Goal: Communication & Community: Answer question/provide support

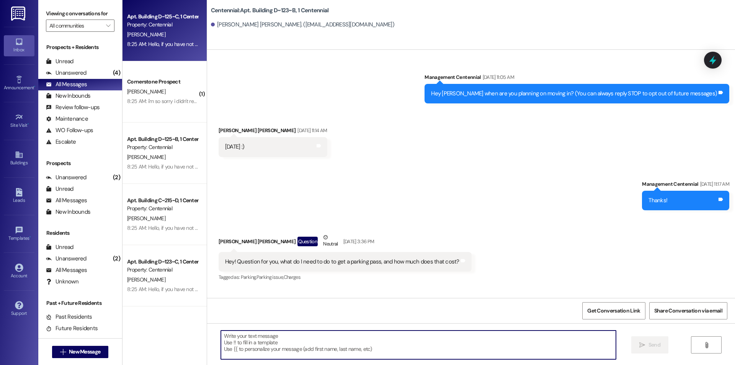
scroll to position [9310, 0]
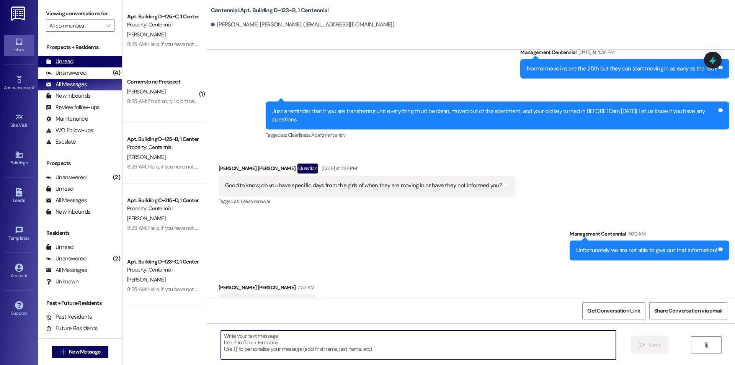
click at [75, 61] on div "Unread (0)" at bounding box center [80, 61] width 84 height 11
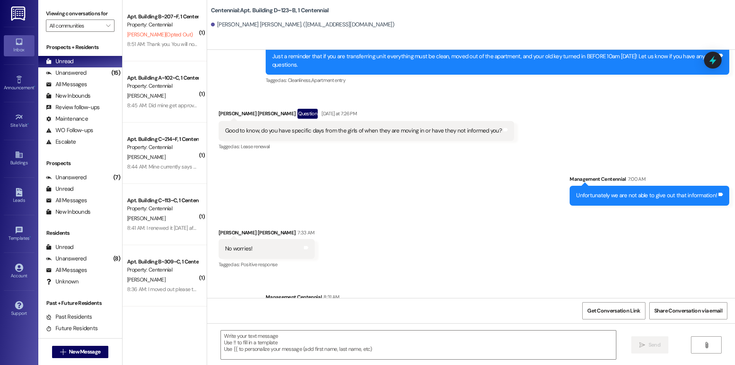
scroll to position [9383, 0]
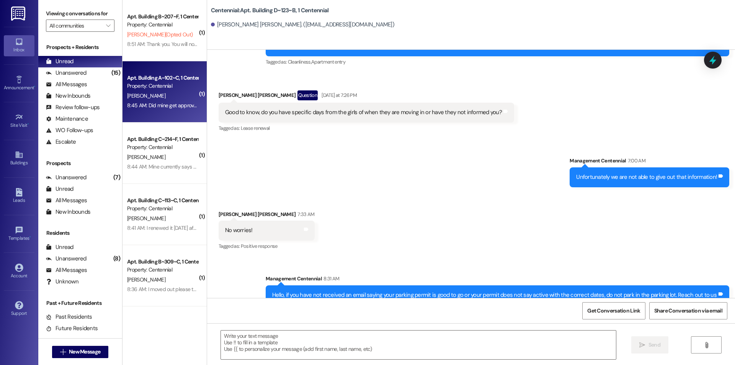
click at [149, 107] on div "8:45 AM: Did mine get approved? 8:45 AM: Did mine get approved?" at bounding box center [164, 105] width 75 height 7
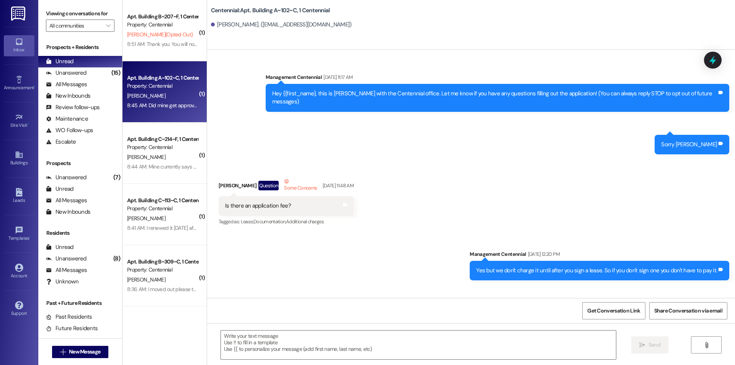
scroll to position [11005, 0]
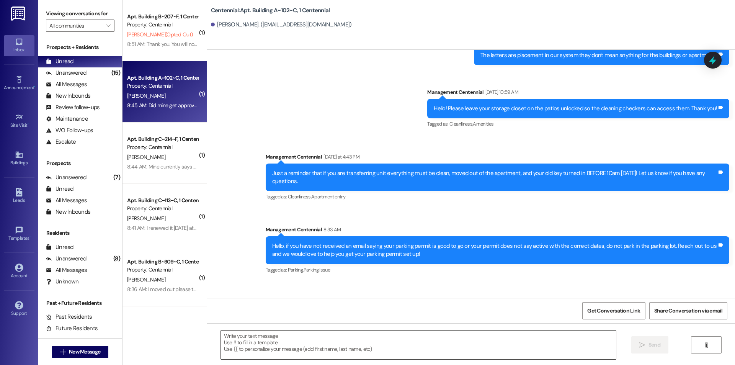
click at [297, 345] on textarea at bounding box center [418, 344] width 395 height 29
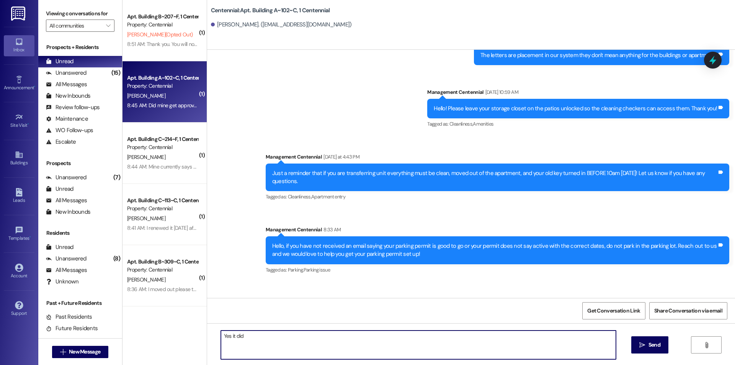
type textarea "Yes it did!"
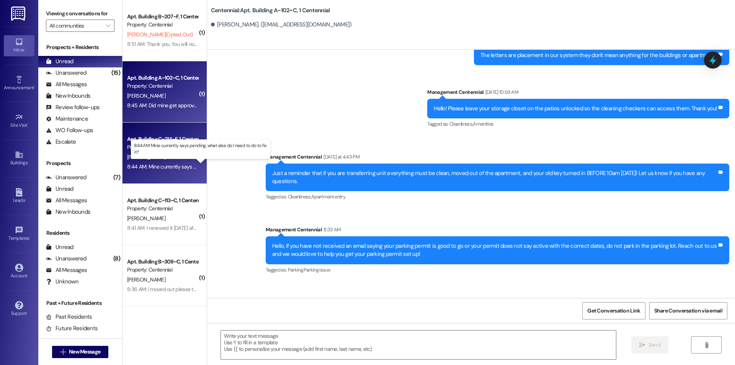
click at [135, 164] on div "8:44 AM: Mine currently says pending, what else do I need to do to fix it? 8:44…" at bounding box center [207, 166] width 161 height 7
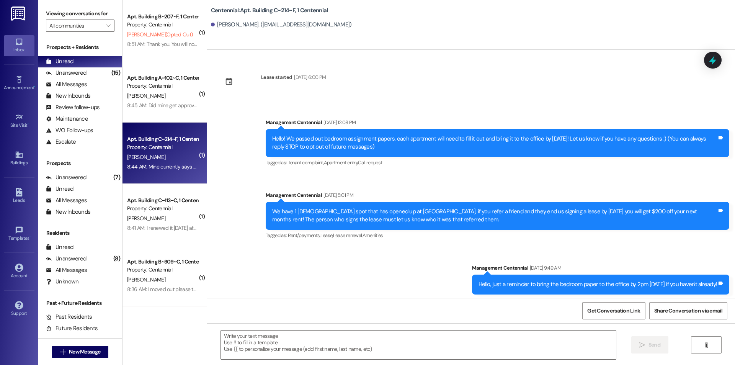
scroll to position [7145, 0]
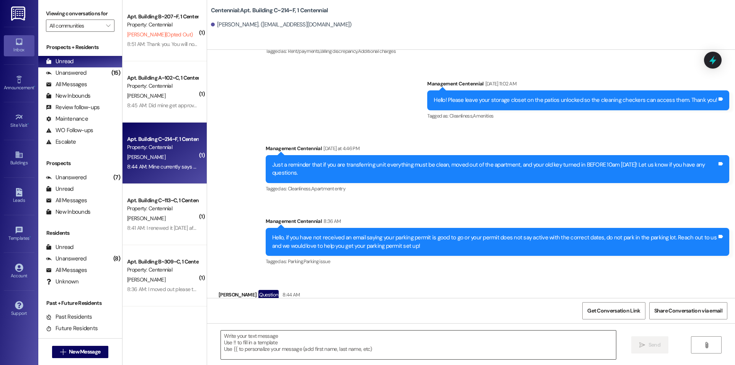
click at [312, 344] on textarea at bounding box center [418, 344] width 395 height 29
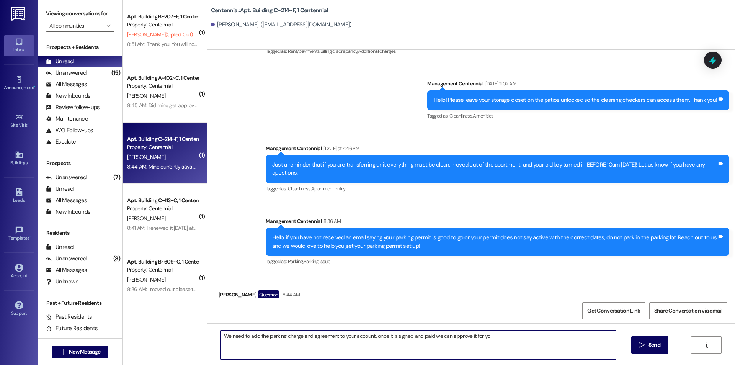
type textarea "We need to add the parking charge and agreement to your account, once it is sig…"
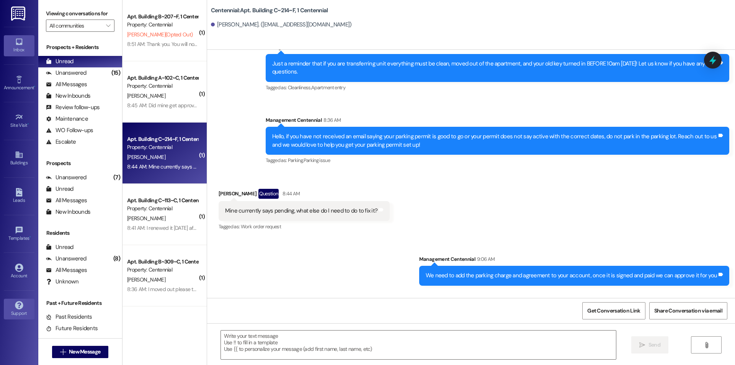
scroll to position [7252, 0]
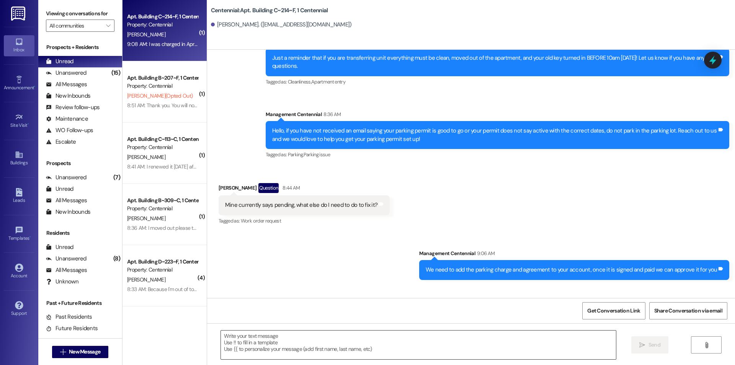
click at [342, 343] on textarea at bounding box center [418, 344] width 395 height 29
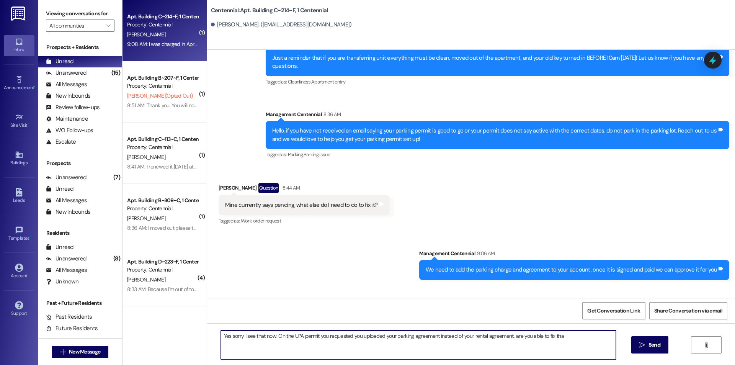
type textarea "Yes sorry I see that now. On the UPA permit you requested you uploaded your par…"
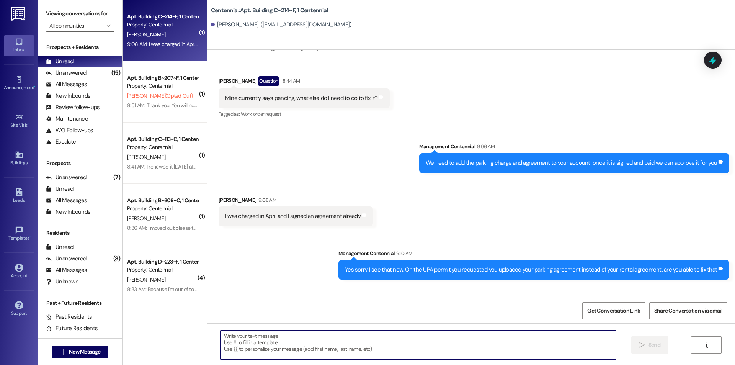
scroll to position [118, 0]
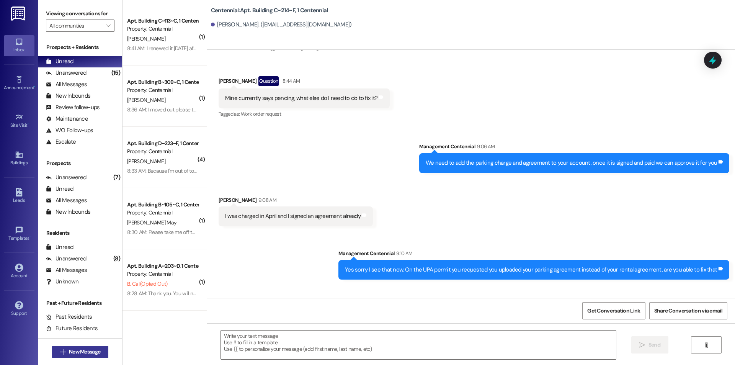
click at [86, 347] on button " New Message" at bounding box center [80, 351] width 57 height 12
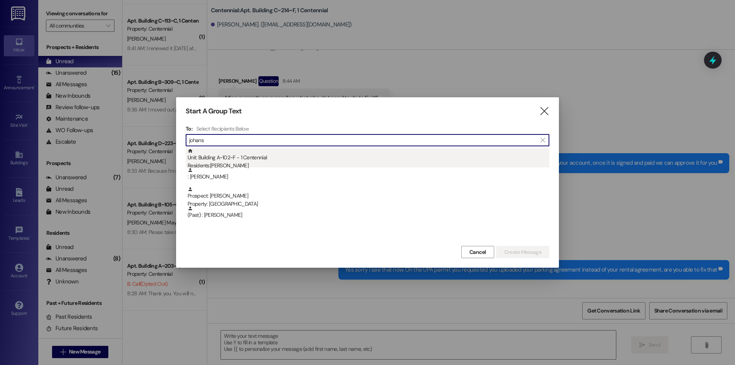
type input "johans"
click at [349, 153] on div "Unit: Building A~102~F - 1 Centennial Residents: [PERSON_NAME]" at bounding box center [368, 159] width 362 height 22
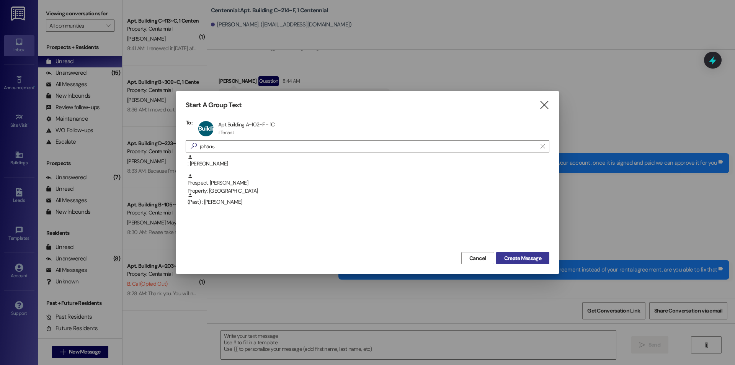
click at [526, 254] on span "Create Message" at bounding box center [522, 258] width 37 height 8
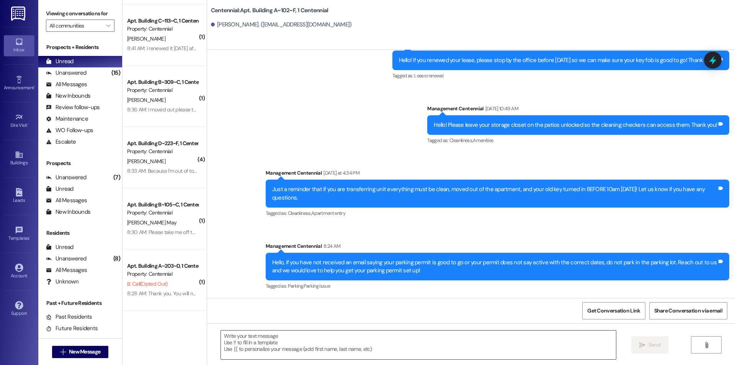
scroll to position [6697, 0]
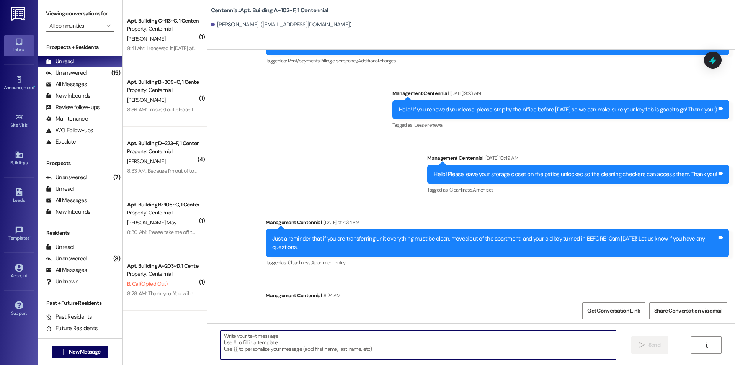
click at [482, 345] on textarea at bounding box center [418, 344] width 395 height 29
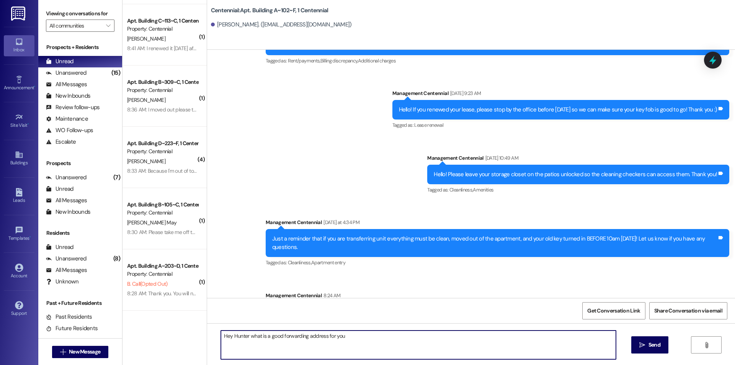
type textarea "Hey Hunter what is a good forwarding address for you?"
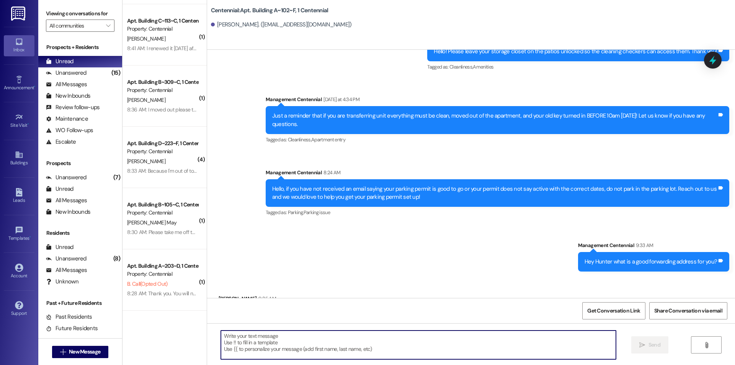
scroll to position [6820, 0]
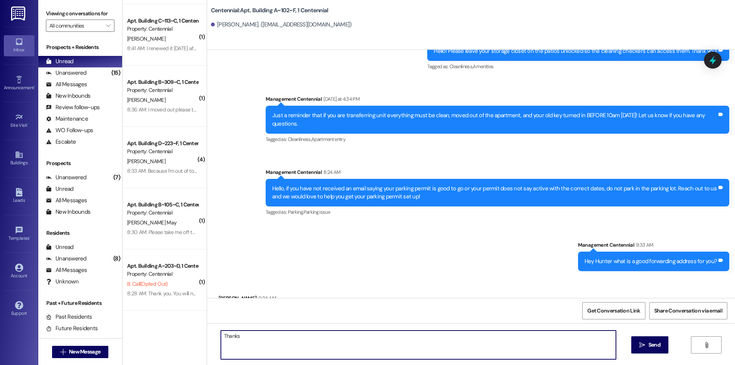
type textarea "Thanks!"
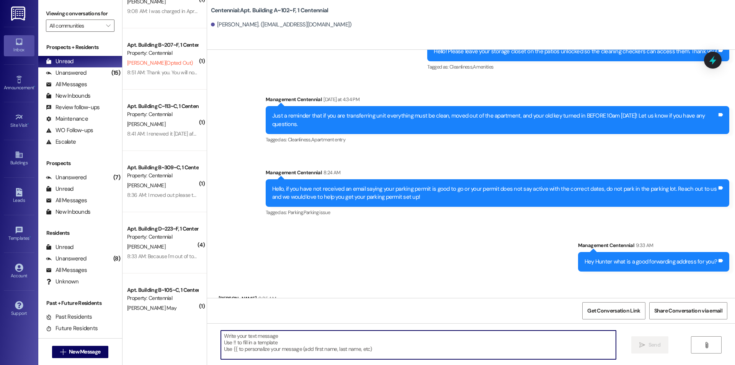
scroll to position [0, 0]
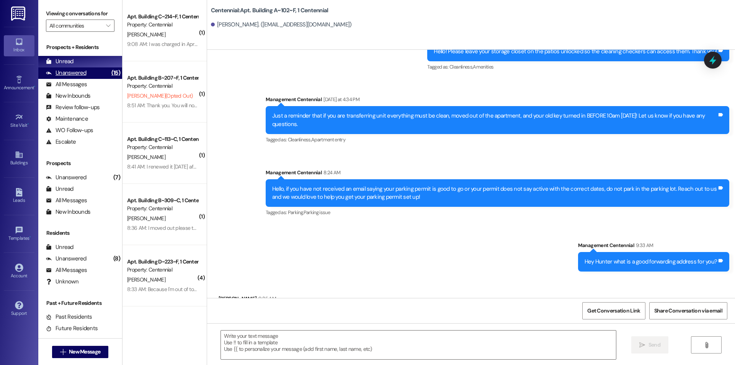
click at [109, 70] on div "(15)" at bounding box center [115, 73] width 13 height 12
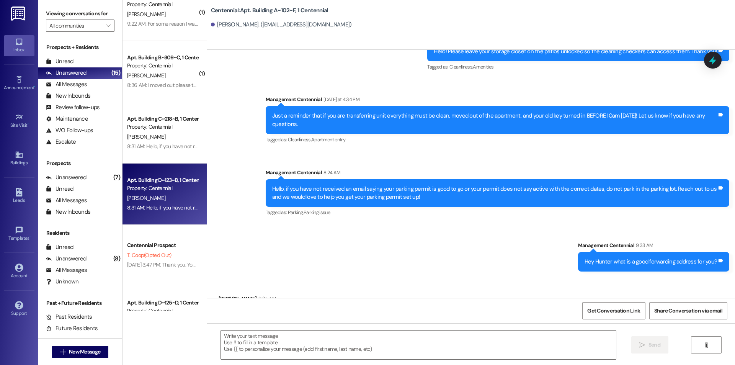
scroll to position [302, 0]
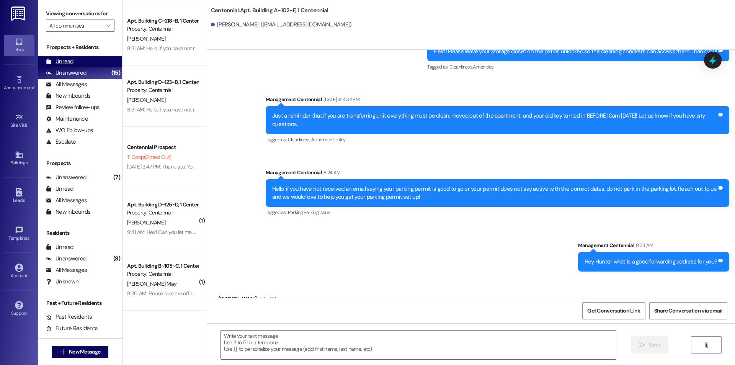
click at [91, 63] on div "Unread (0)" at bounding box center [80, 61] width 84 height 11
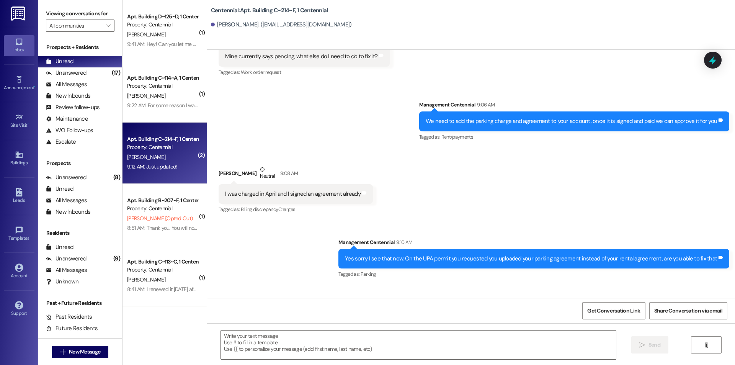
scroll to position [7401, 0]
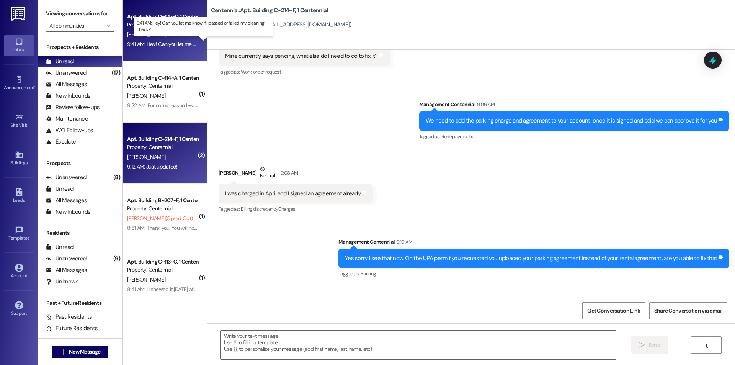
click at [142, 46] on div "9:41 AM: Hey! Can you let me know if I passed or failed my cleaning check? 9:41…" at bounding box center [210, 44] width 166 height 7
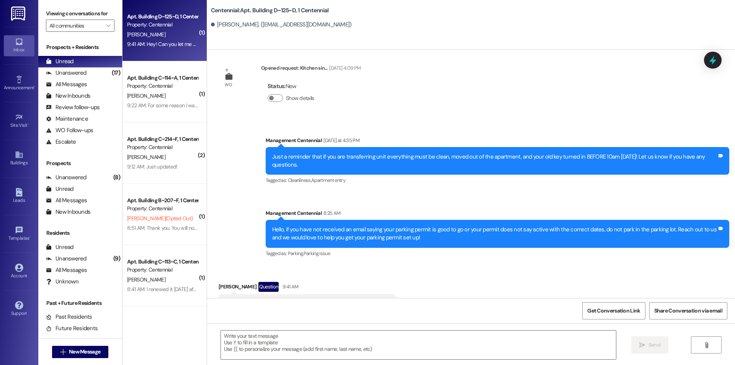
scroll to position [6147, 0]
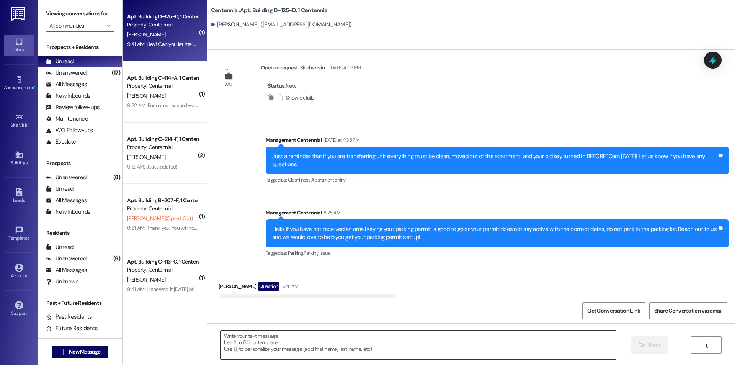
click at [249, 337] on textarea at bounding box center [418, 344] width 395 height 29
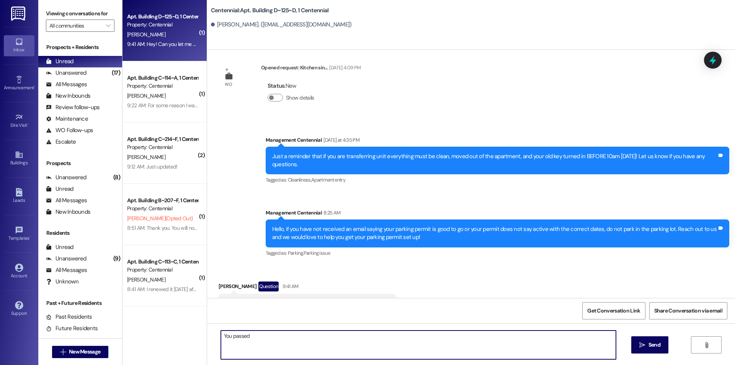
type textarea "You passed!"
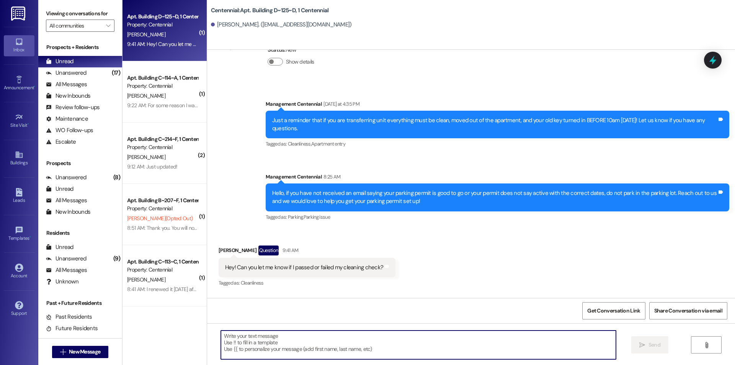
scroll to position [6201, 0]
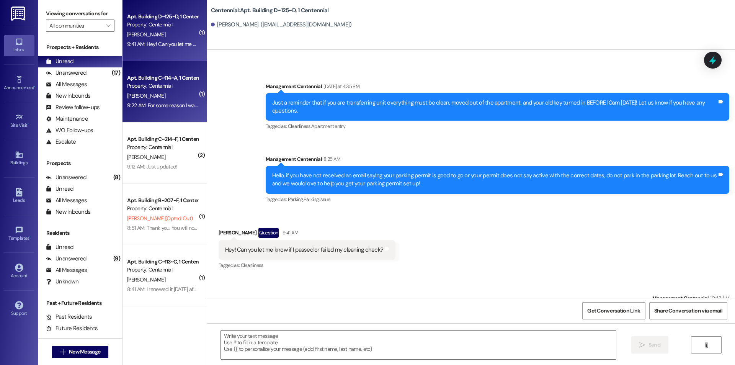
click at [150, 109] on div "9:22 AM: For some reason I was certain that I had priorly extended my parking p…" at bounding box center [162, 106] width 72 height 10
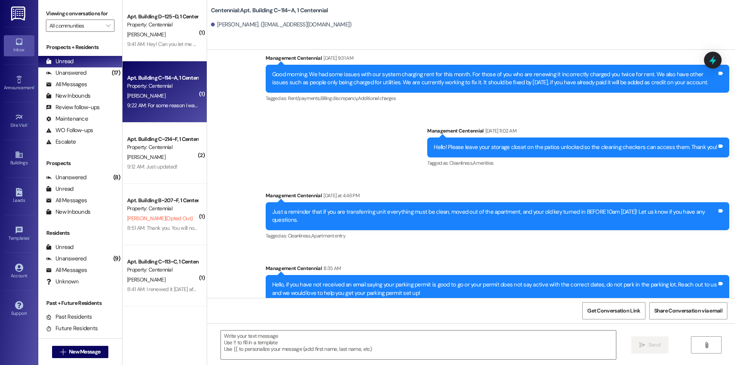
scroll to position [7486, 0]
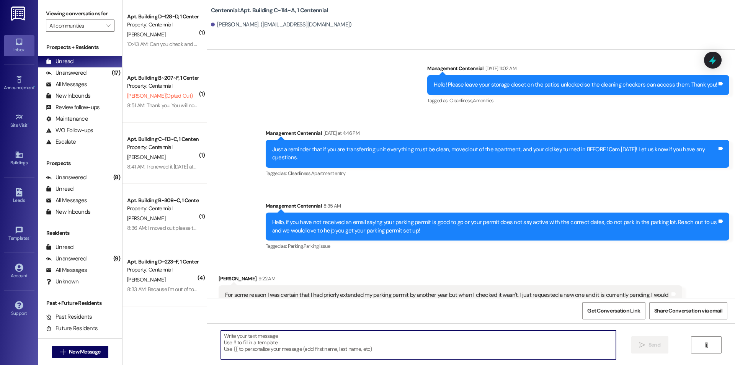
click at [247, 343] on textarea at bounding box center [418, 344] width 395 height 29
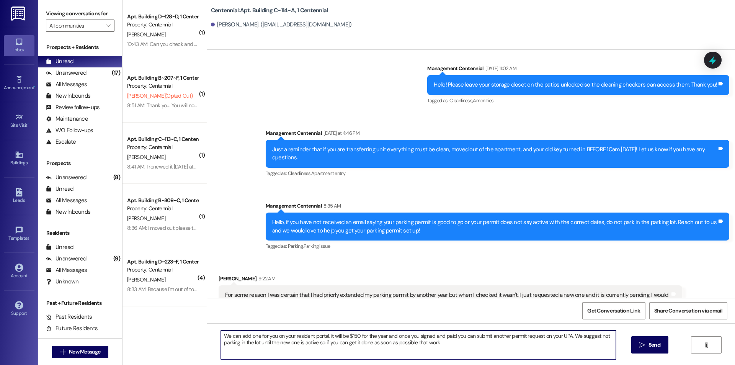
type textarea "We can add one for you on your resident portal, it will be $150 for the year an…"
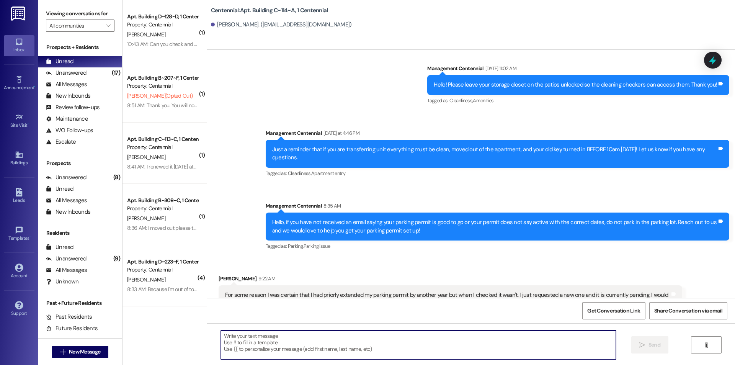
scroll to position [7548, 0]
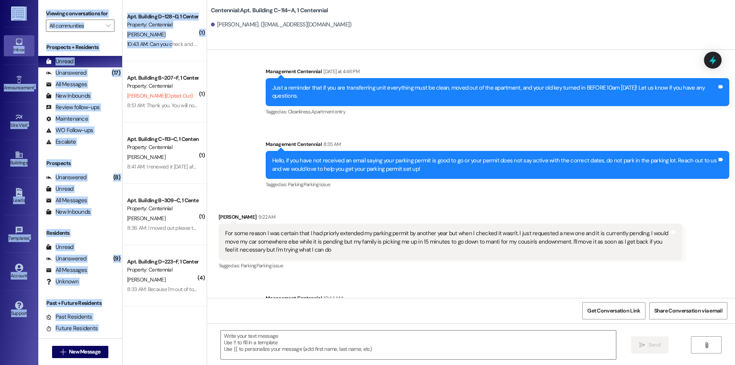
drag, startPoint x: 165, startPoint y: 40, endPoint x: -303, endPoint y: 53, distance: 467.7
click at [0, 53] on html "Inbox Go to Inbox Announcement • Send A Text Announcement Site Visit • Go to Si…" at bounding box center [367, 182] width 735 height 365
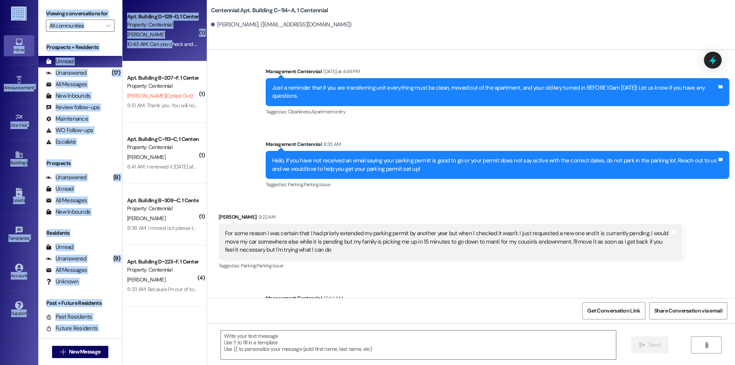
click at [168, 27] on div "Property: Centennial" at bounding box center [162, 25] width 71 height 8
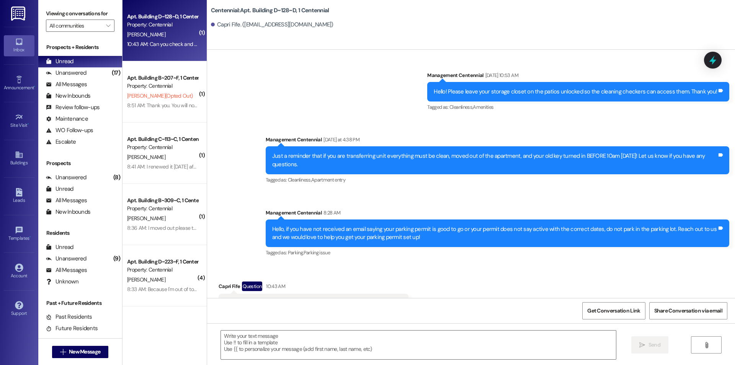
scroll to position [10596, 0]
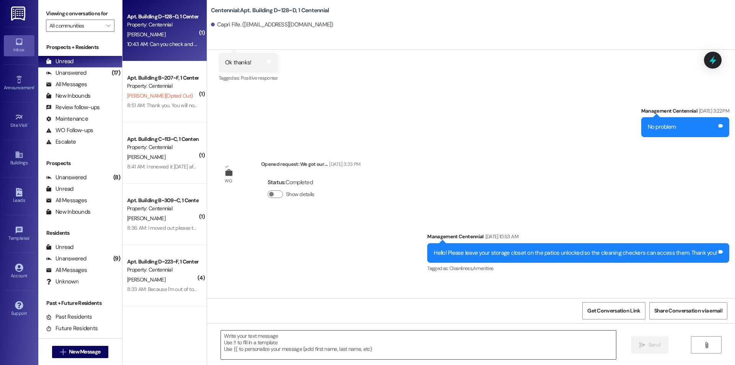
click at [271, 345] on textarea at bounding box center [418, 344] width 395 height 29
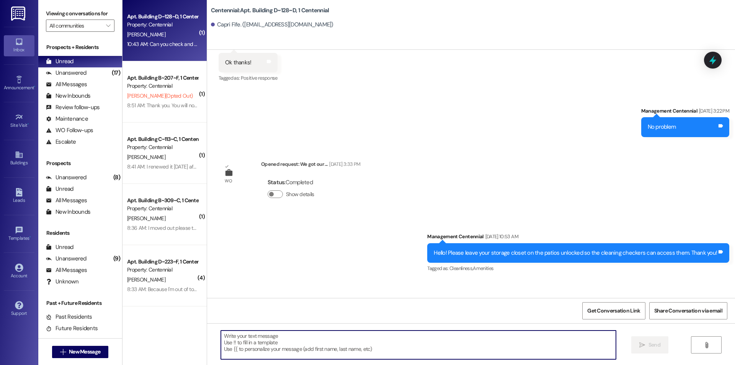
scroll to position [10757, 0]
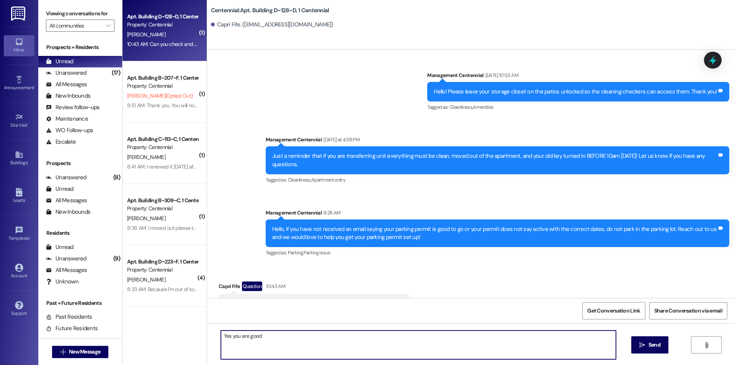
type textarea "Yes you are good!"
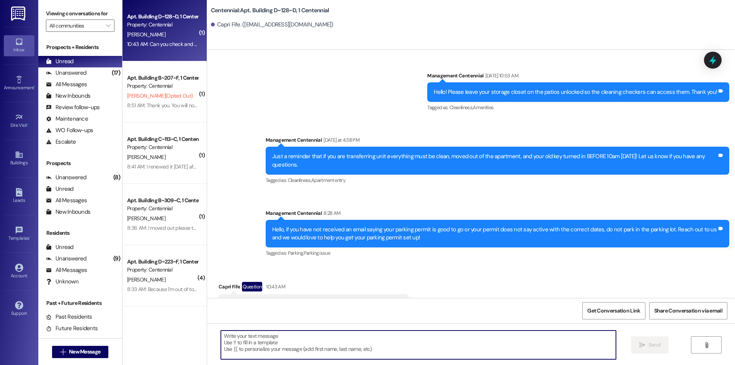
scroll to position [10811, 0]
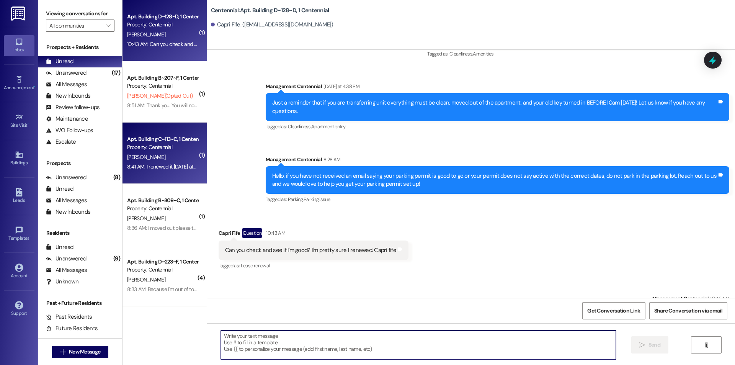
click at [162, 155] on div "[PERSON_NAME]" at bounding box center [162, 157] width 72 height 10
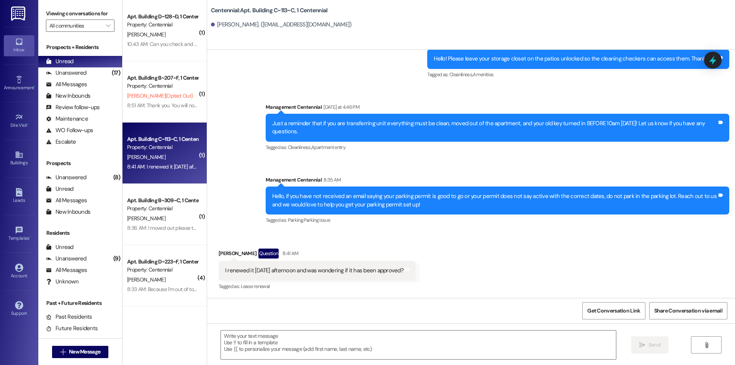
scroll to position [2872, 0]
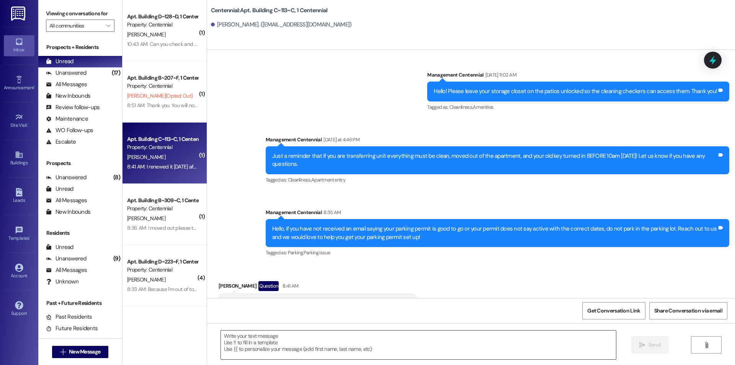
click at [250, 346] on textarea at bounding box center [418, 344] width 395 height 29
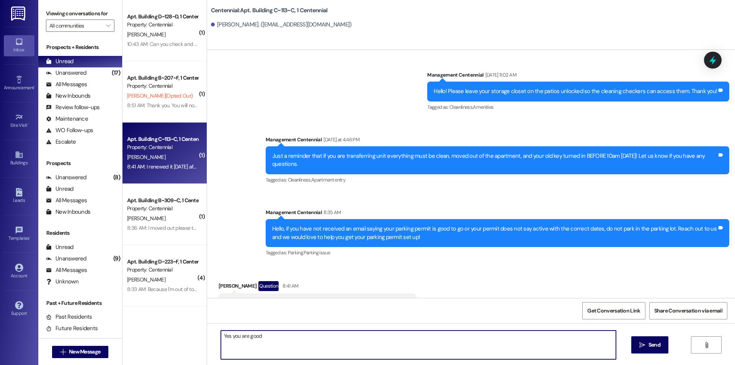
type textarea "Yes you are good!"
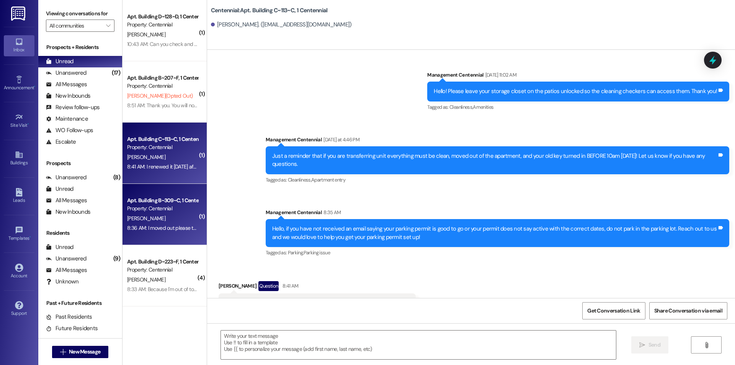
click at [141, 225] on div "8:36 AM: I moved out please take me off the list. 8:36 AM: I moved out please t…" at bounding box center [180, 227] width 106 height 7
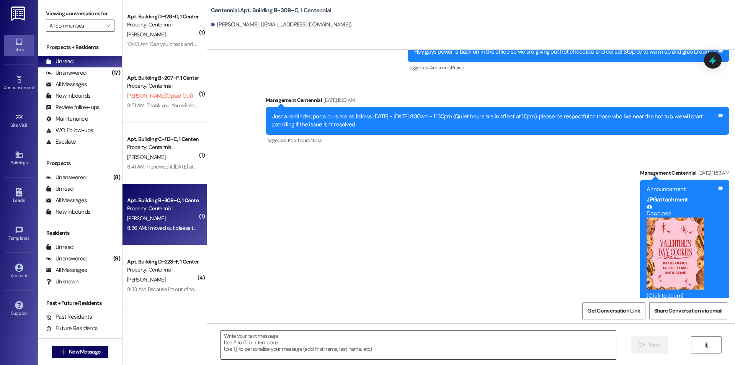
scroll to position [7551, 0]
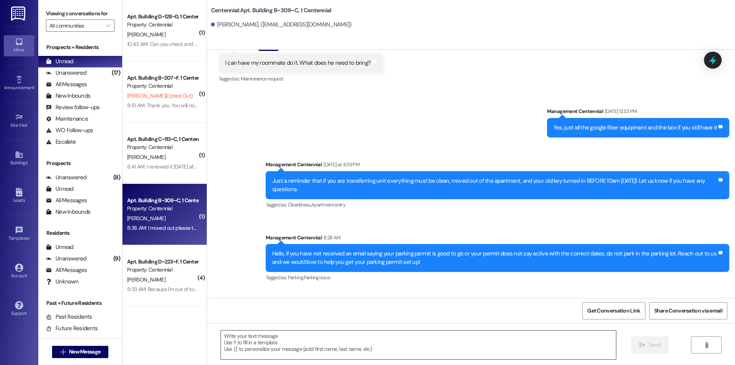
click at [326, 353] on textarea at bounding box center [418, 344] width 395 height 29
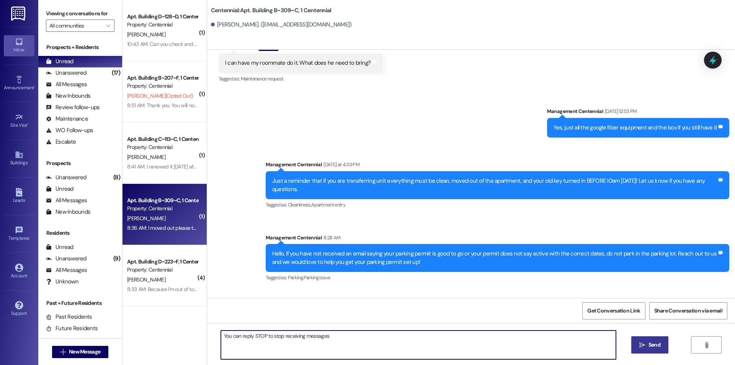
type textarea "You can reply STOP to stop receiving messages"
click at [653, 341] on span "Send" at bounding box center [654, 345] width 12 height 8
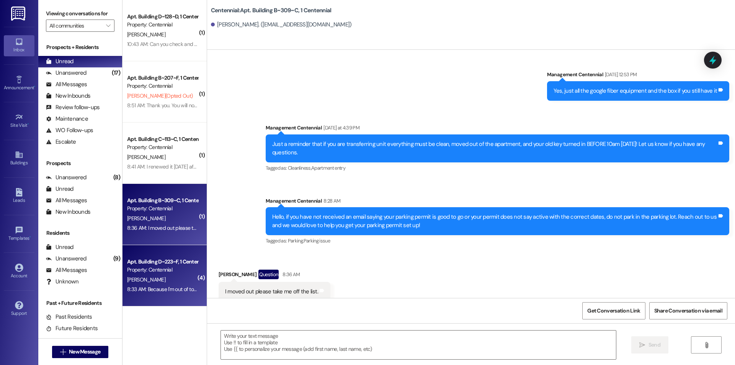
scroll to position [7605, 0]
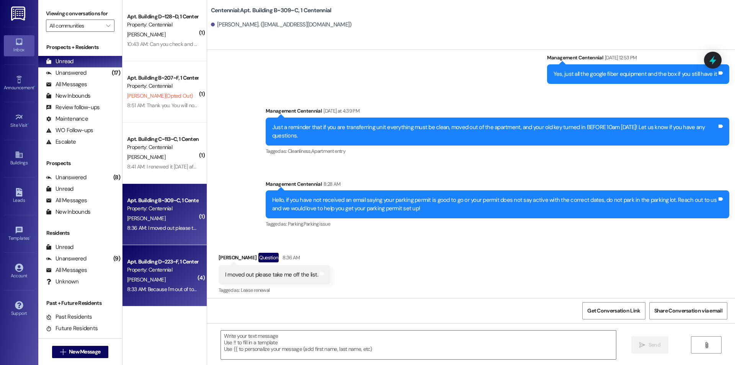
click at [174, 262] on div "Apt. Building D~223~F, 1 Centennial" at bounding box center [162, 261] width 71 height 8
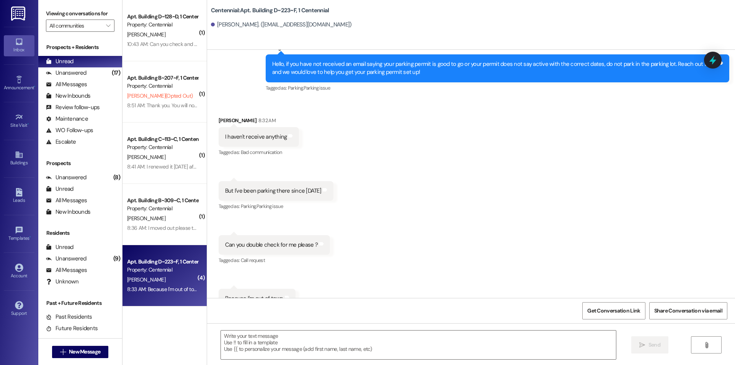
scroll to position [4711, 0]
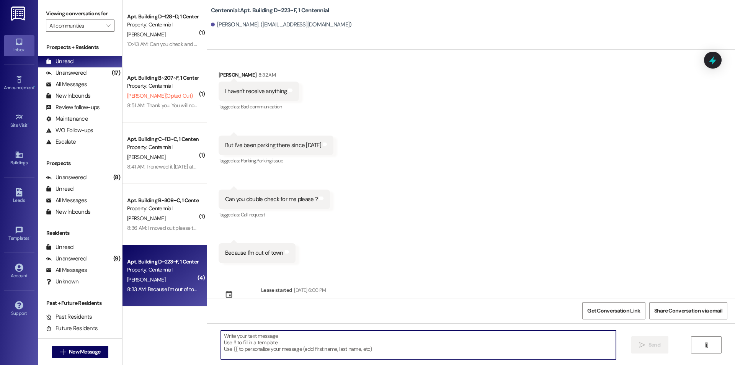
click at [228, 343] on textarea at bounding box center [418, 344] width 395 height 29
type textarea "Yes your is good!"
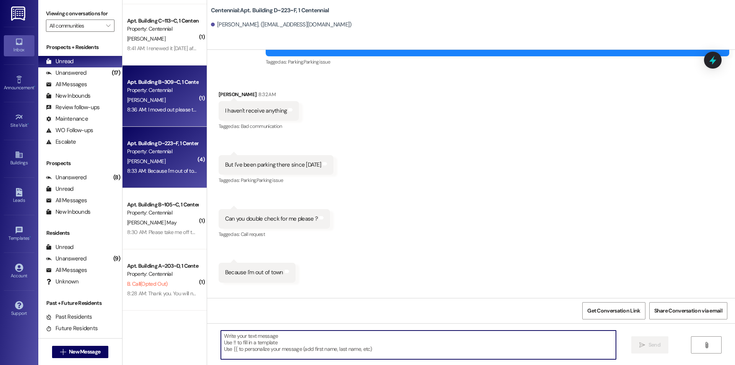
scroll to position [4665, 0]
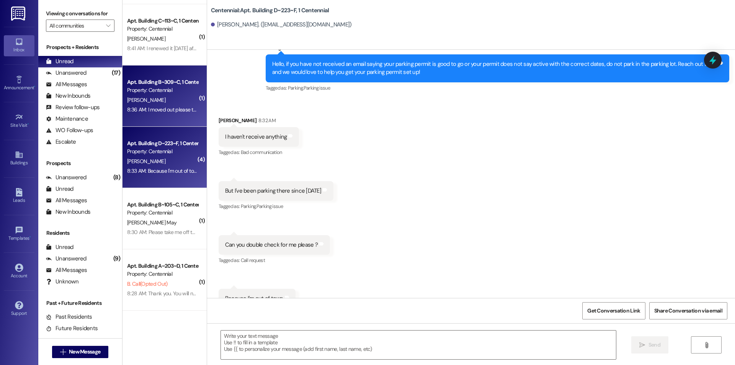
click at [168, 214] on div "Property: Centennial" at bounding box center [162, 213] width 71 height 8
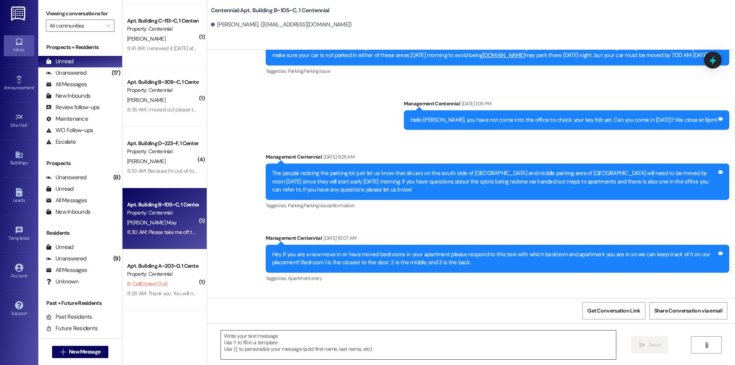
scroll to position [6625, 0]
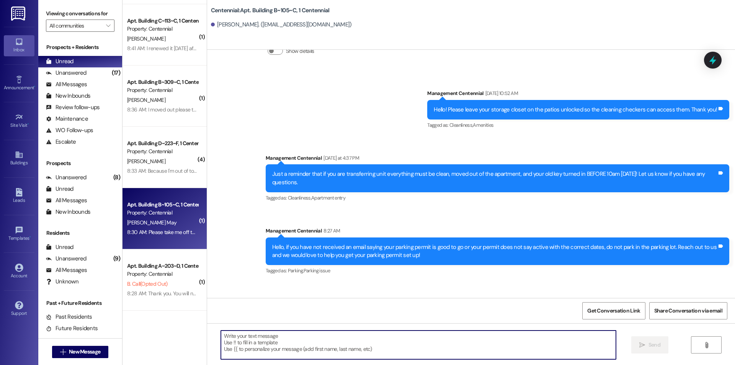
click at [305, 354] on textarea at bounding box center [418, 344] width 395 height 29
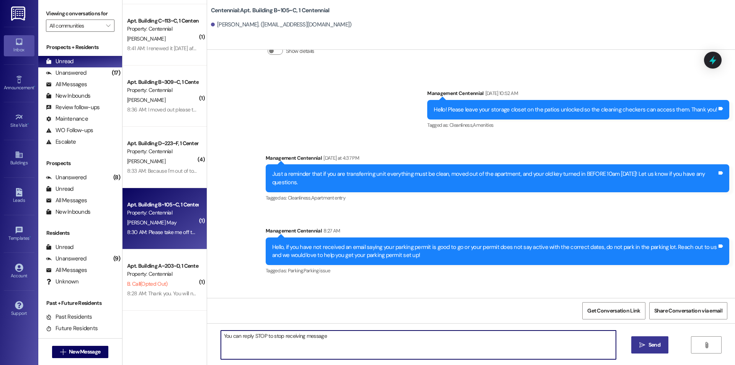
type textarea "You can reply STOP to stop receiving messages"
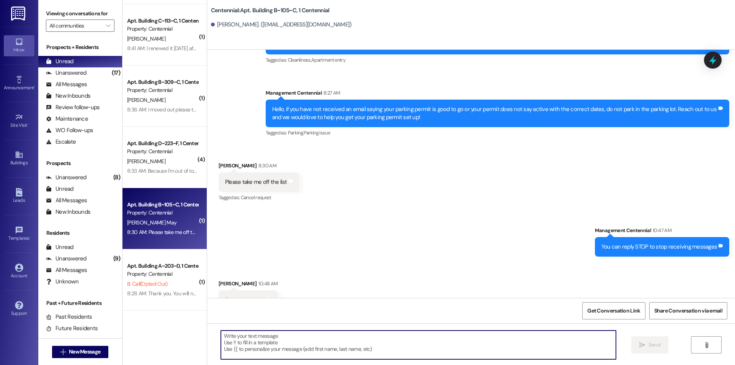
scroll to position [6785, 0]
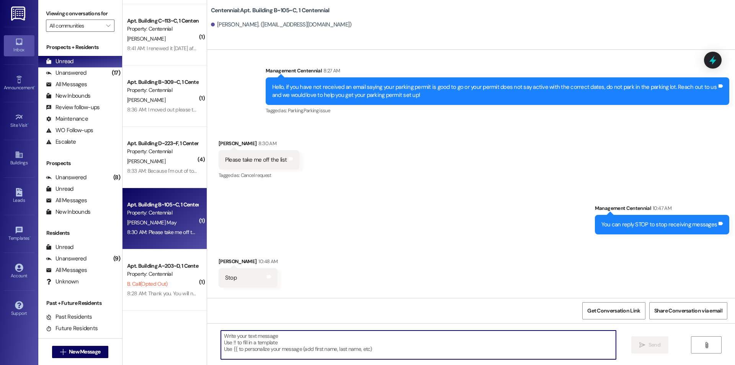
click at [112, 346] on div " New Message" at bounding box center [80, 351] width 84 height 27
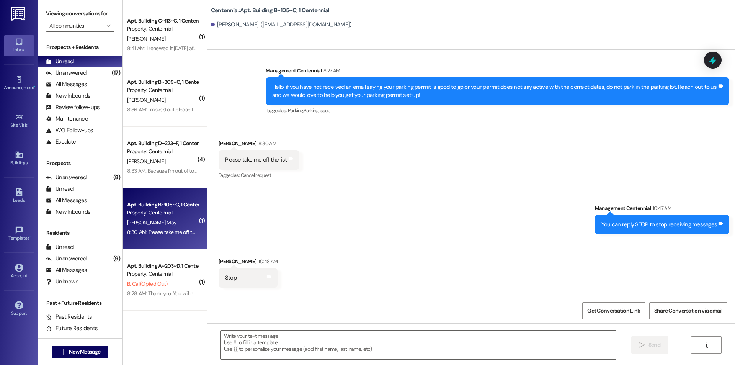
click at [106, 345] on div " New Message" at bounding box center [80, 351] width 57 height 19
click at [70, 355] on button " New Message" at bounding box center [80, 351] width 57 height 12
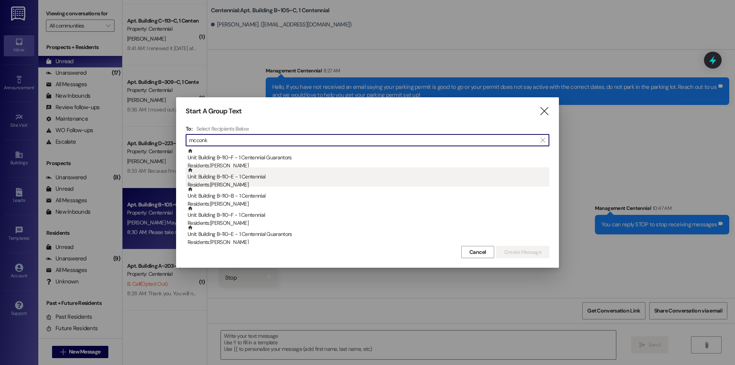
type input "mcconk"
click at [315, 185] on div "Residents: [PERSON_NAME]" at bounding box center [368, 185] width 362 height 8
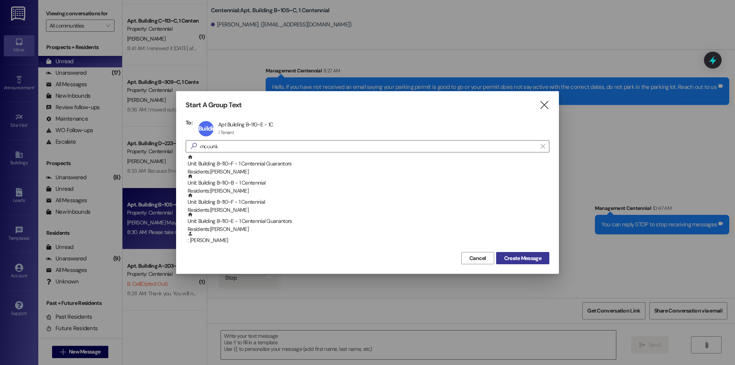
click at [512, 257] on span "Create Message" at bounding box center [522, 258] width 37 height 8
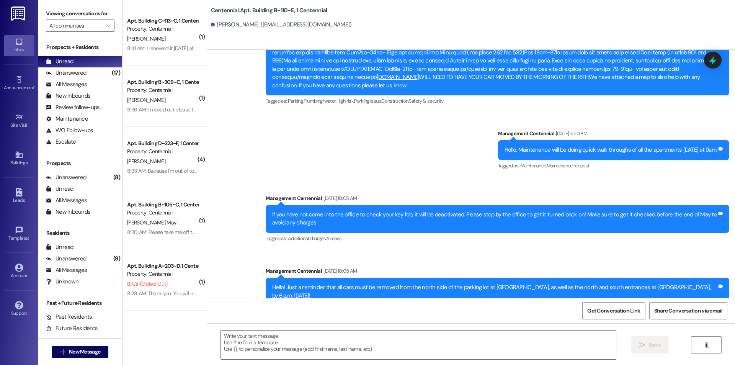
scroll to position [2744, 0]
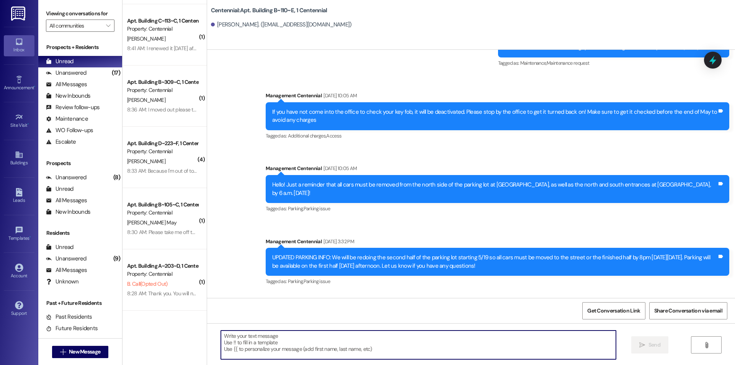
click at [361, 343] on textarea at bounding box center [418, 344] width 395 height 29
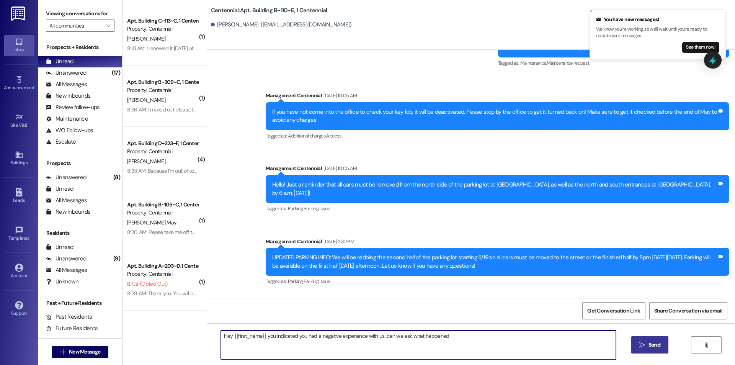
type textarea "Hey {{first_name}} you indicated you had a negative experience with us, can we …"
click at [361, 343] on textarea "Hey {{first_name}} you indicated you had a negative experience with us, can we …" at bounding box center [418, 344] width 395 height 29
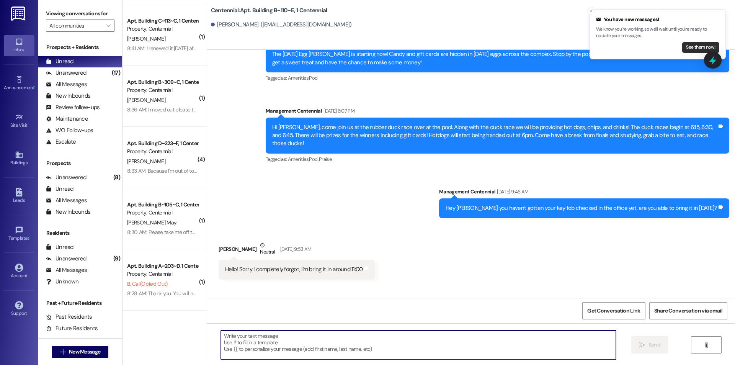
scroll to position [2030, 0]
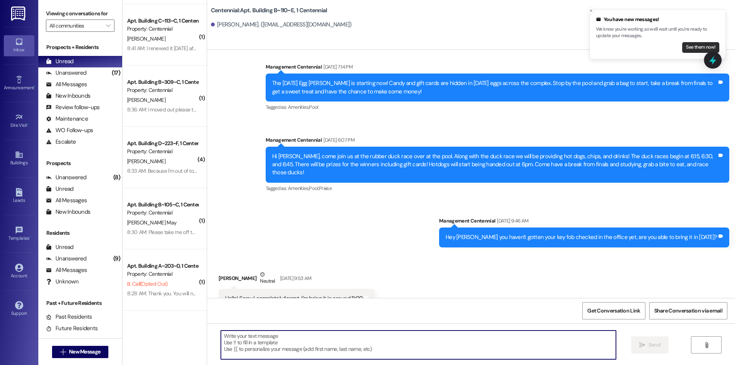
click at [694, 46] on button "See them now!" at bounding box center [700, 47] width 37 height 11
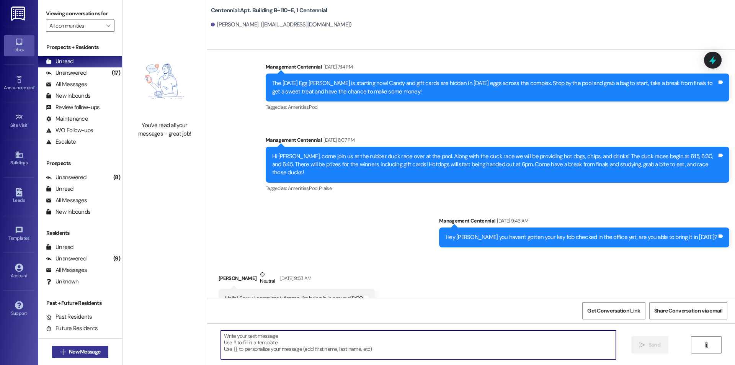
click at [90, 353] on span "New Message" at bounding box center [84, 351] width 31 height 8
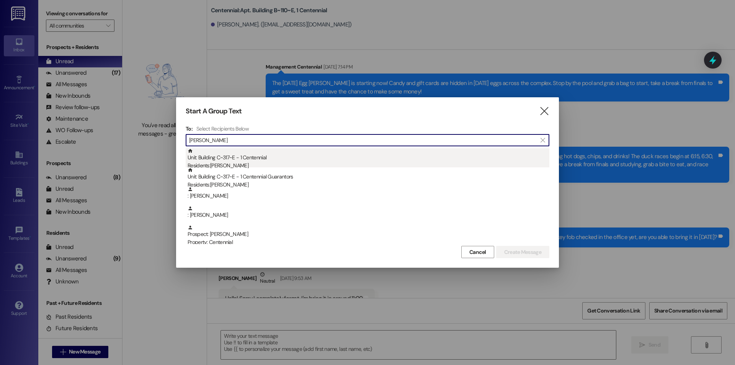
type input "[PERSON_NAME]"
click at [219, 165] on div "Residents: [PERSON_NAME]" at bounding box center [368, 165] width 362 height 8
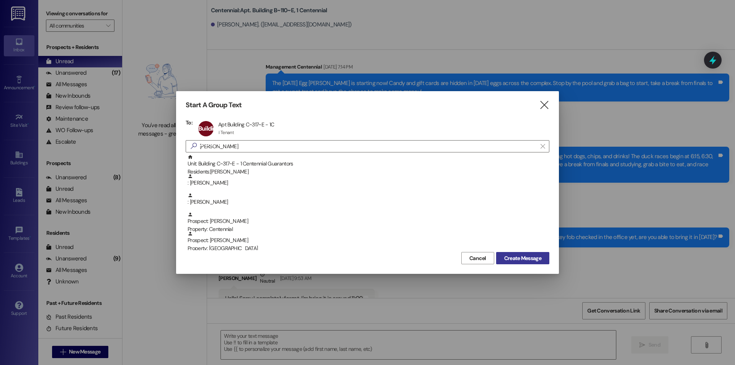
click at [511, 261] on span "Create Message" at bounding box center [522, 258] width 37 height 8
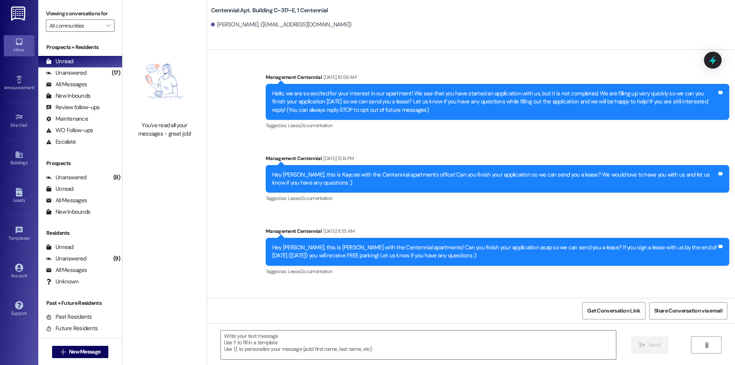
scroll to position [13168, 0]
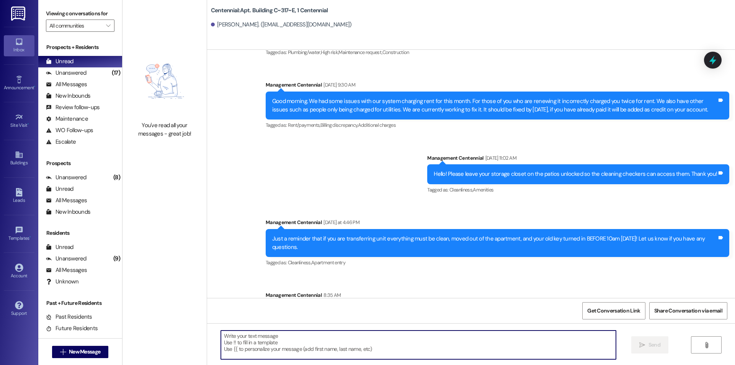
click at [417, 338] on textarea at bounding box center [418, 344] width 395 height 29
paste textarea "Hey {{first_name}} you indicated you had a negative experience with us, can we …"
type textarea "Hey {{first_name}} you indicated you had a negative experience with us, can we …"
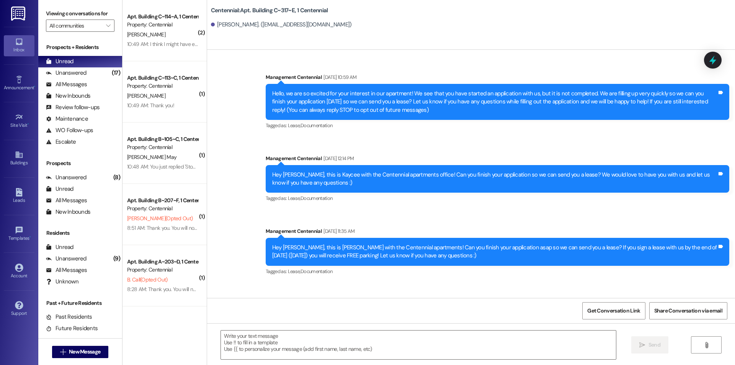
scroll to position [13221, 0]
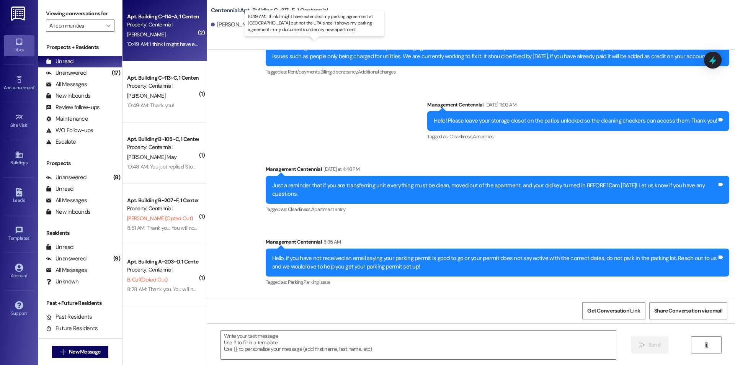
click at [159, 45] on div "10:49 AM: I think I might have extended my parking agreement at [GEOGRAPHIC_DAT…" at bounding box center [333, 44] width 412 height 7
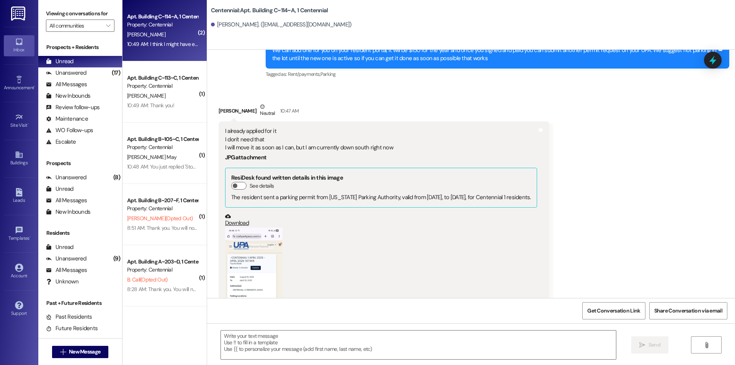
scroll to position [7912, 0]
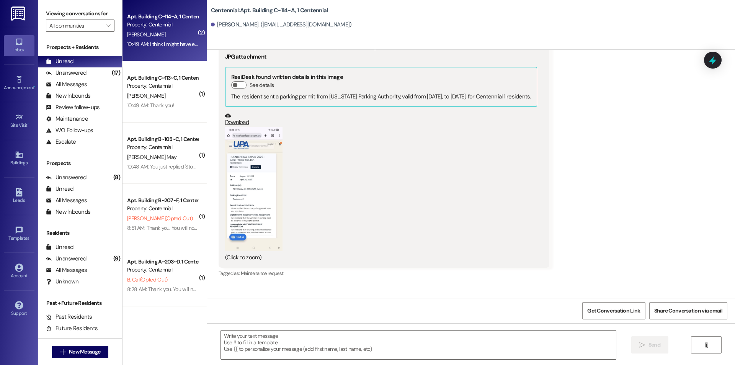
click at [253, 156] on button "Zoom image" at bounding box center [253, 189] width 57 height 124
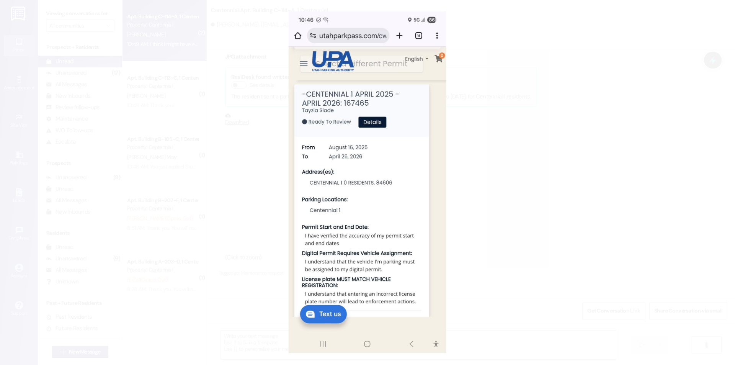
click at [495, 196] on button "Unzoom image" at bounding box center [367, 182] width 735 height 365
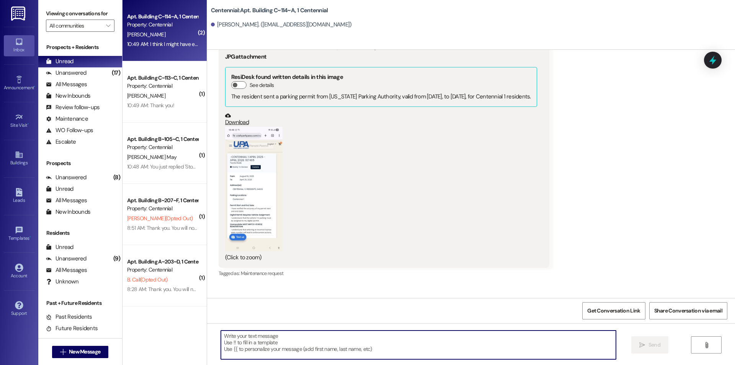
click at [267, 350] on textarea at bounding box center [418, 344] width 395 height 29
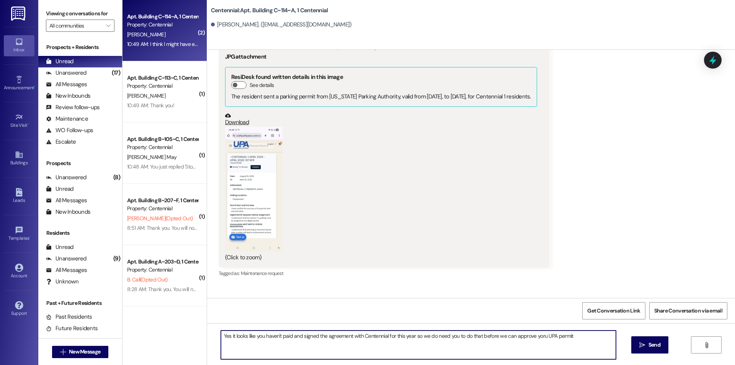
click at [540, 337] on textarea "Yes it looks like you haven't paid and signed the agreement with Centennial for…" at bounding box center [418, 344] width 395 height 29
type textarea "Yes it looks like you haven't paid and signed the agreement with Centennial for…"
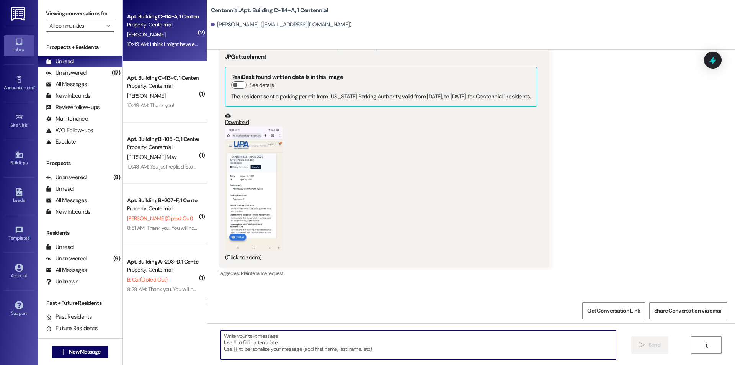
scroll to position [7912, 0]
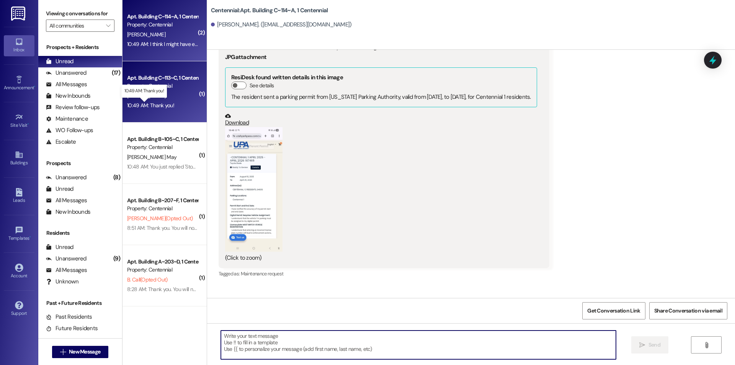
click at [160, 105] on div "10:49 AM: Thank you! 10:49 AM: Thank you!" at bounding box center [150, 105] width 47 height 7
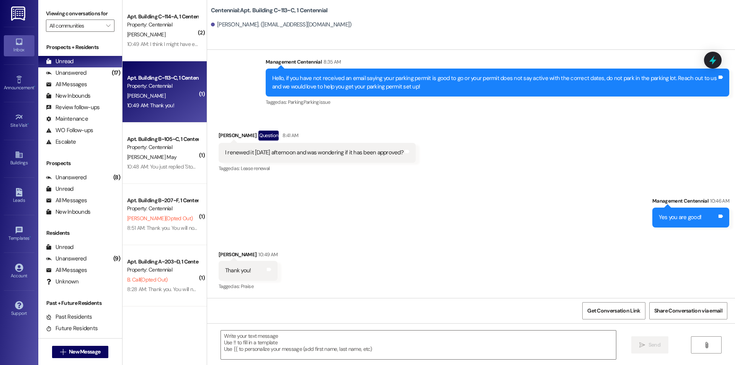
scroll to position [2990, 0]
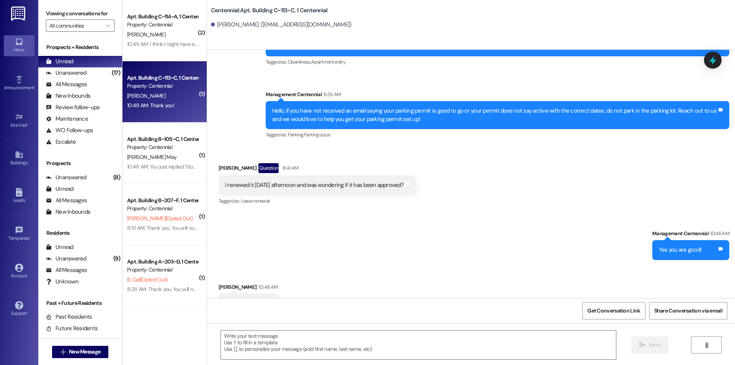
click at [449, 321] on div "Get Conversation Link Share Conversation via email" at bounding box center [471, 310] width 528 height 25
drag, startPoint x: 449, startPoint y: 344, endPoint x: 449, endPoint y: 340, distance: 3.8
click at [449, 342] on textarea at bounding box center [418, 344] width 395 height 29
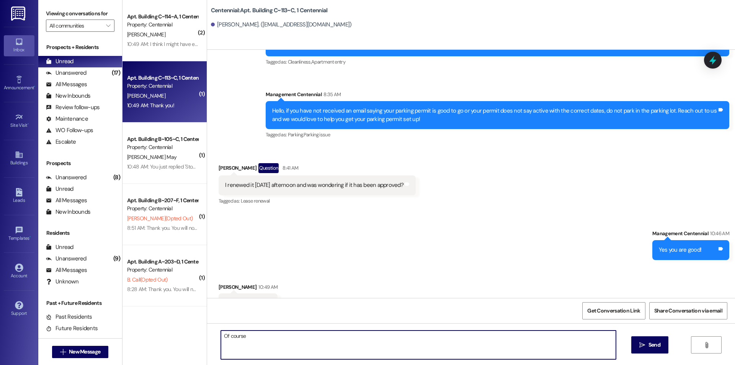
type textarea "Of course!"
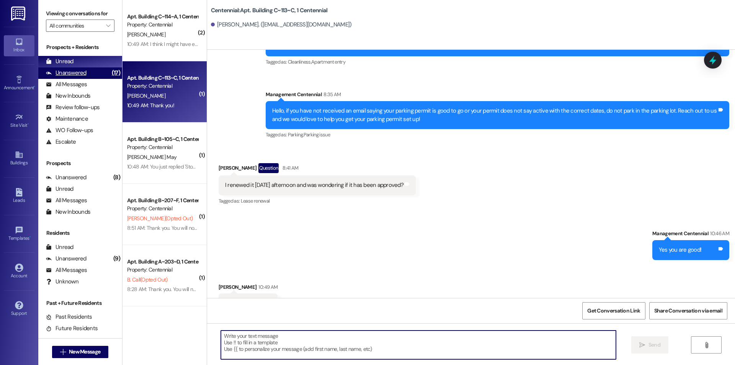
click at [80, 69] on div "Unanswered" at bounding box center [66, 73] width 41 height 8
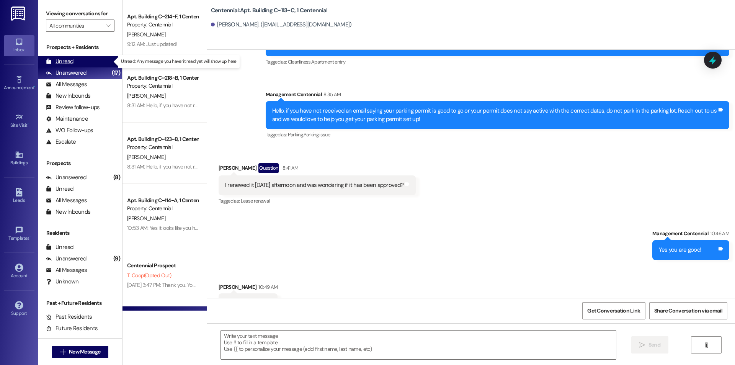
click at [81, 61] on div "Unread (0)" at bounding box center [80, 61] width 84 height 11
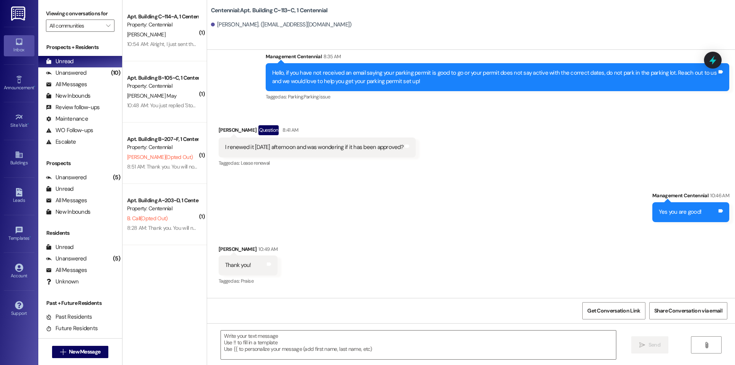
scroll to position [3043, 0]
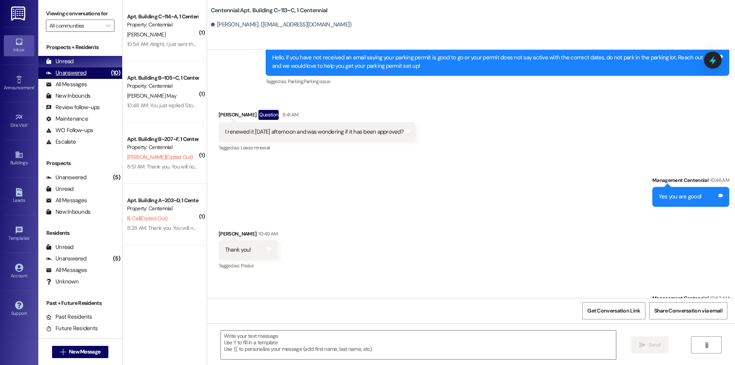
click at [90, 72] on div "Unanswered (10)" at bounding box center [80, 72] width 84 height 11
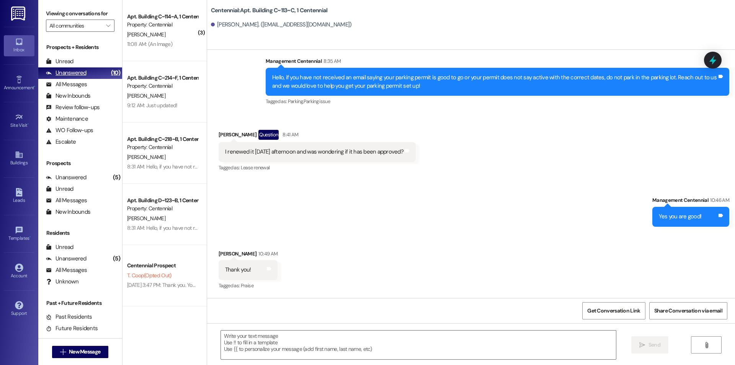
scroll to position [2989, 0]
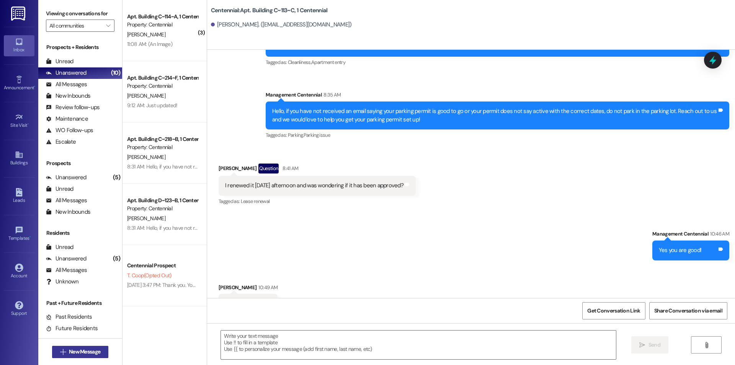
click at [96, 354] on span "New Message" at bounding box center [84, 351] width 31 height 8
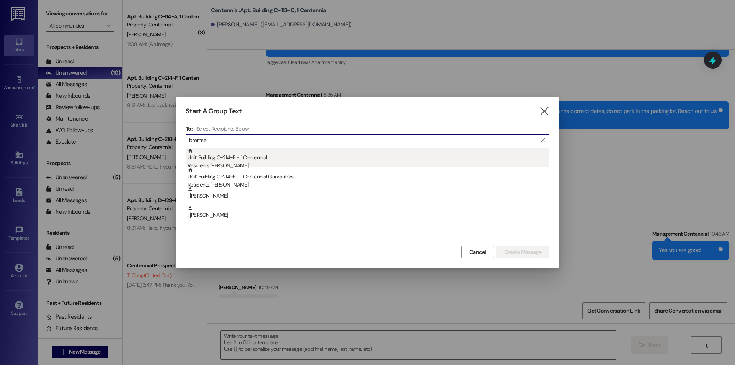
type input "bremse"
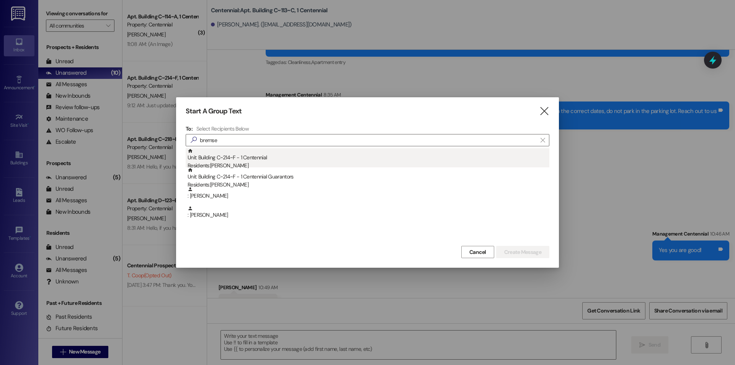
click at [243, 163] on div "Residents: [PERSON_NAME]" at bounding box center [368, 165] width 362 height 8
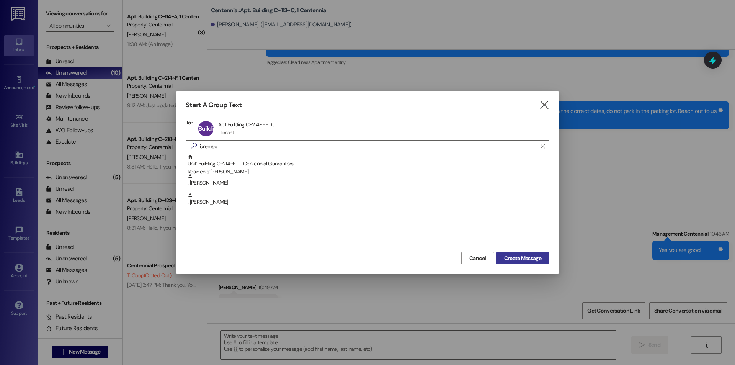
click at [500, 257] on button "Create Message" at bounding box center [522, 258] width 53 height 12
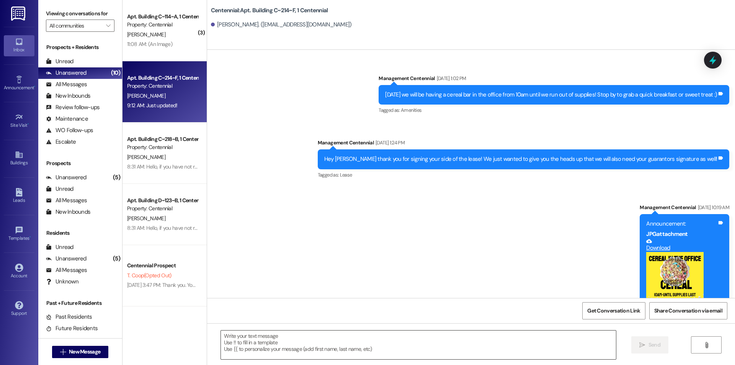
scroll to position [3754, 0]
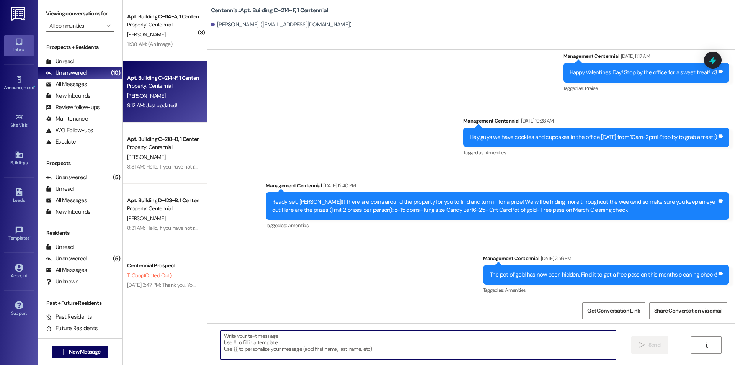
click at [451, 344] on textarea at bounding box center [418, 344] width 395 height 29
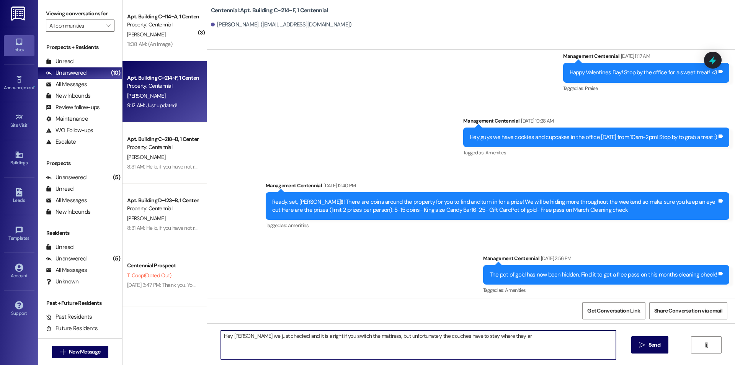
type textarea "Hey [PERSON_NAME] we just checked and it is alright if you switch the mattress,…"
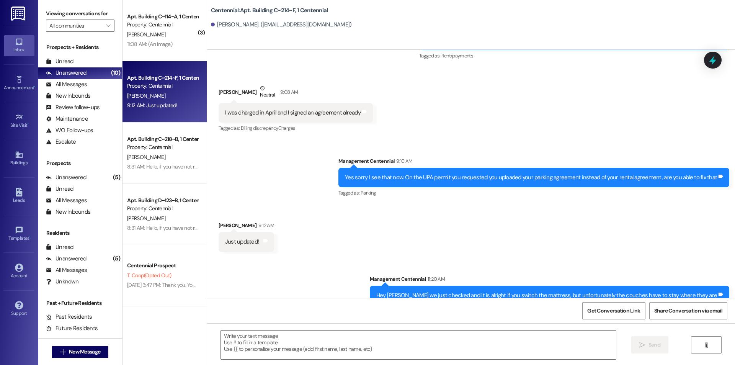
scroll to position [7507, 0]
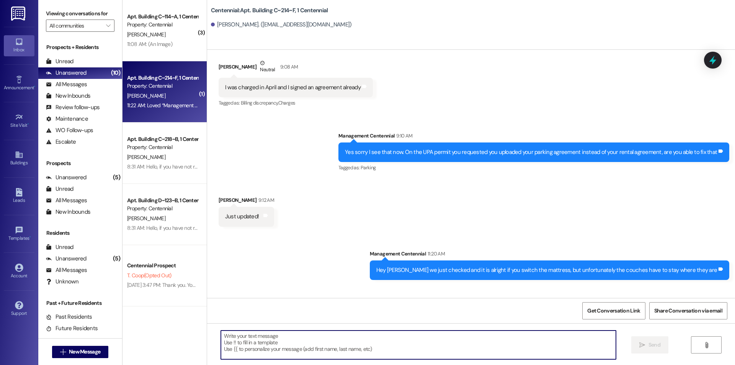
click at [267, 343] on textarea at bounding box center [418, 344] width 395 height 29
type textarea "Thanks!"
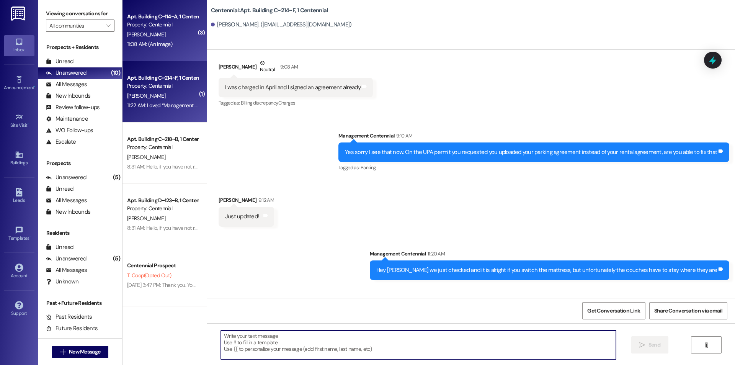
click at [187, 26] on div "Property: Centennial" at bounding box center [162, 25] width 71 height 8
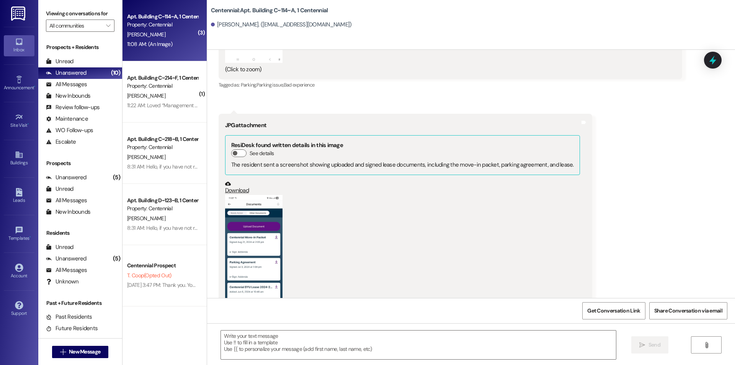
scroll to position [8573, 0]
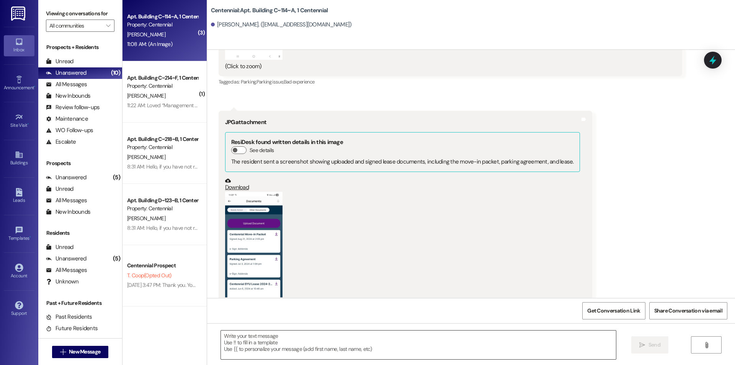
click at [285, 340] on textarea at bounding box center [418, 344] width 395 height 29
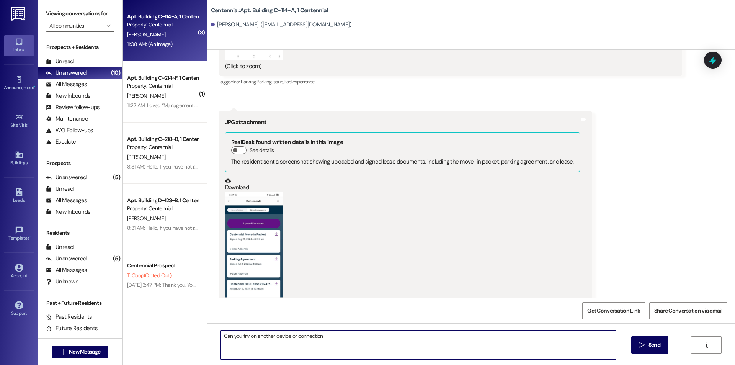
type textarea "Can you try on another device or connection?"
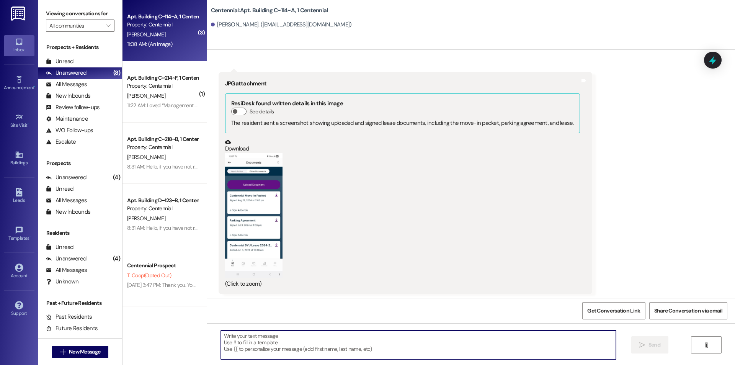
scroll to position [8626, 0]
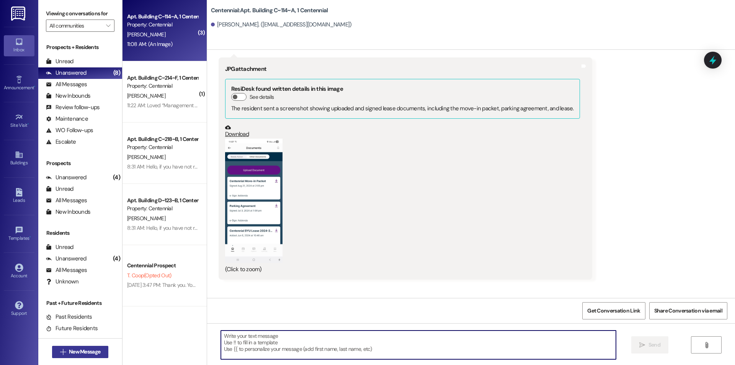
click at [95, 351] on span "New Message" at bounding box center [84, 351] width 31 height 8
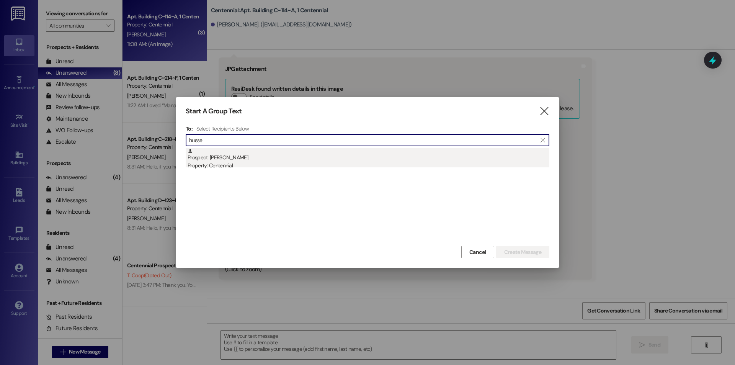
type input "husse"
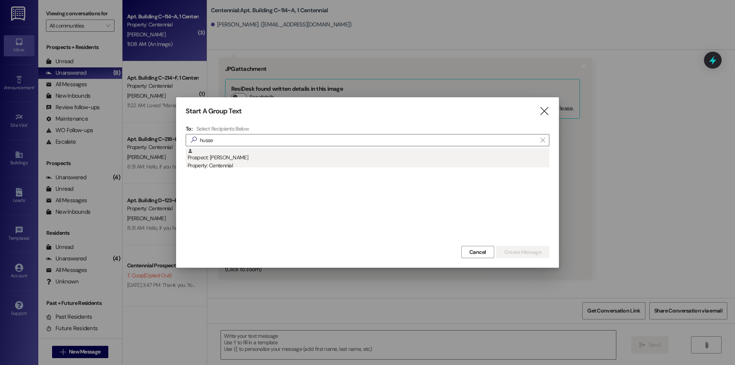
click at [284, 160] on div "Prospect: [PERSON_NAME] Property: Centennial" at bounding box center [368, 159] width 362 height 22
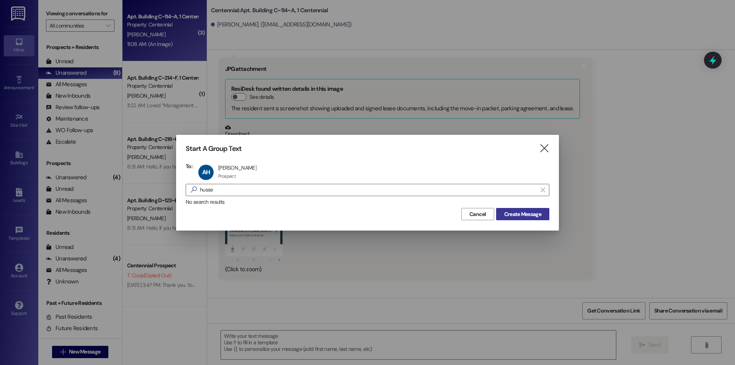
click at [521, 218] on span "Create Message" at bounding box center [522, 214] width 37 height 8
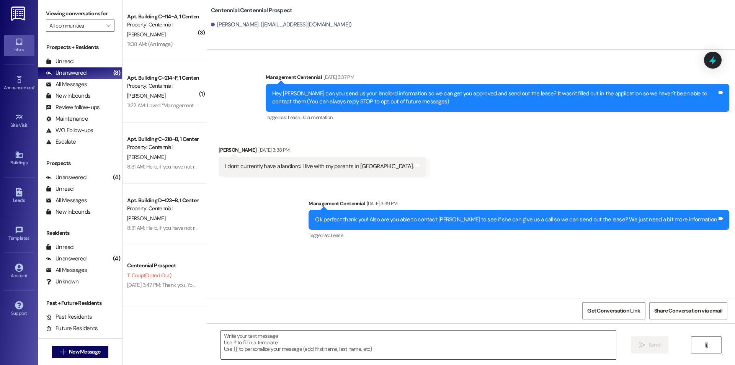
scroll to position [0, 0]
click at [469, 345] on textarea at bounding box center [418, 344] width 395 height 29
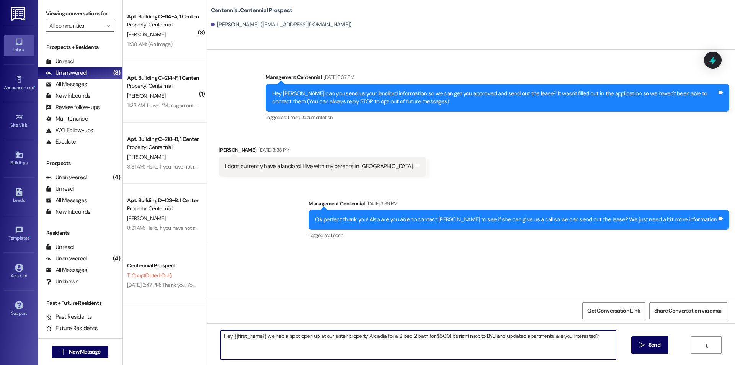
click at [468, 345] on textarea "Hey {{first_name}} we had a spot open up at our sister property Arcadia for a 2…" at bounding box center [418, 344] width 395 height 29
click at [466, 345] on textarea "Hey {{first_name}} we had a spot open up at our sister property Arcadia for a 2…" at bounding box center [418, 344] width 395 height 29
click at [466, 344] on textarea "Hey {{first_name}} we had a spot open up at our sister property Arcadia for a 2…" at bounding box center [418, 344] width 395 height 29
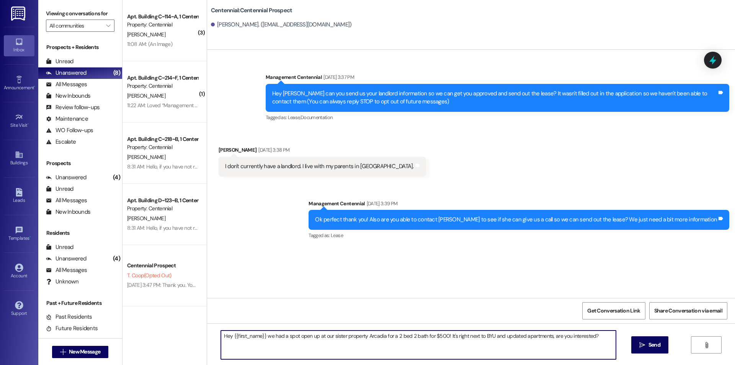
click at [466, 344] on textarea "Hey {{first_name}} we had a spot open up at our sister property Arcadia for a 2…" at bounding box center [418, 344] width 395 height 29
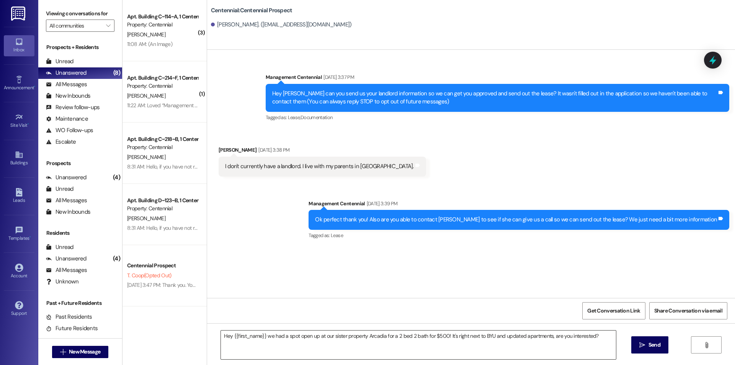
click at [597, 340] on textarea "Hey {{first_name}} we had a spot open up at our sister property Arcadia for a 2…" at bounding box center [418, 344] width 395 height 29
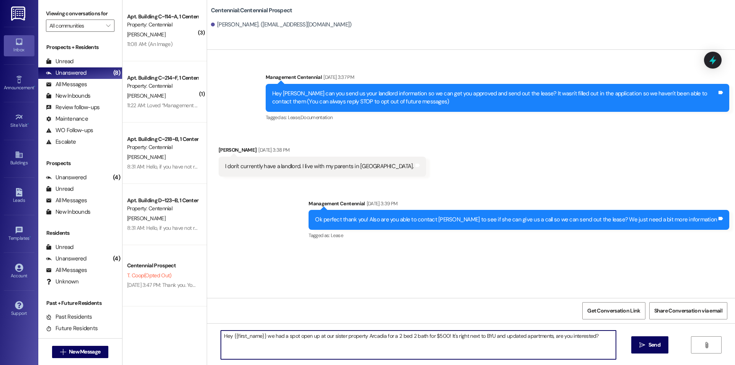
click at [597, 340] on textarea "Hey {{first_name}} we had a spot open up at our sister property Arcadia for a 2…" at bounding box center [418, 344] width 395 height 29
paste textarea "[URL][DOMAIN_NAME]"
type textarea "Hey {{first_name}} we had a spot open up at our sister property Arcadia for a 2…"
click at [597, 340] on textarea "Hey {{first_name}} we had a spot open up at our sister property Arcadia for a 2…" at bounding box center [418, 344] width 395 height 29
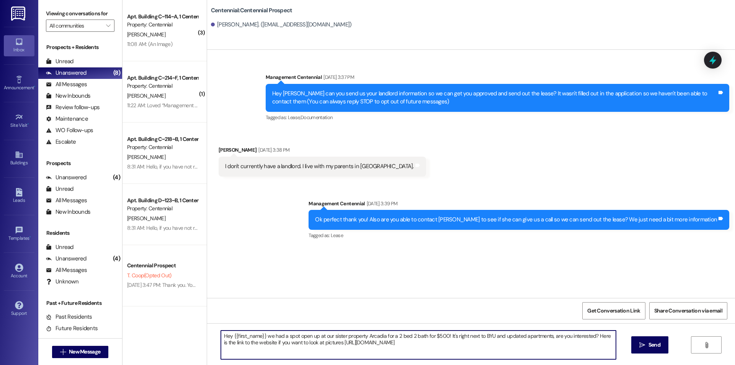
click at [597, 340] on textarea "Hey {{first_name}} we had a spot open up at our sister property Arcadia for a 2…" at bounding box center [418, 344] width 395 height 29
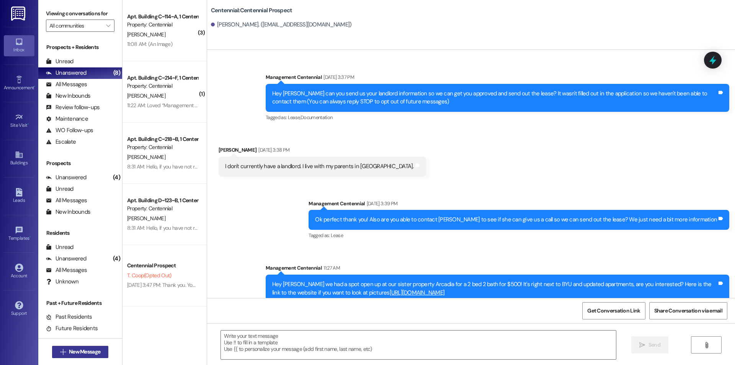
click at [84, 353] on span "New Message" at bounding box center [84, 351] width 31 height 8
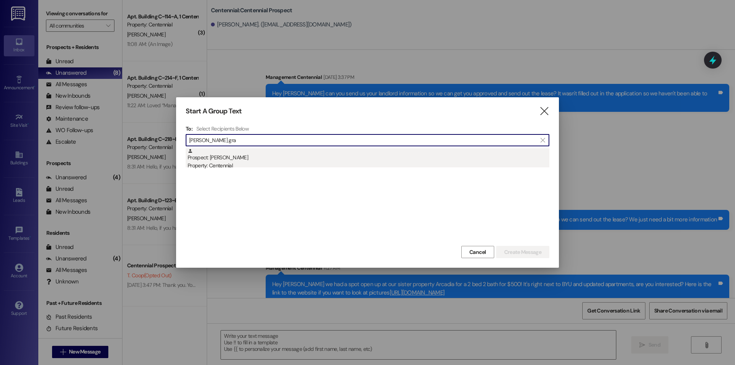
type input "[PERSON_NAME] gra"
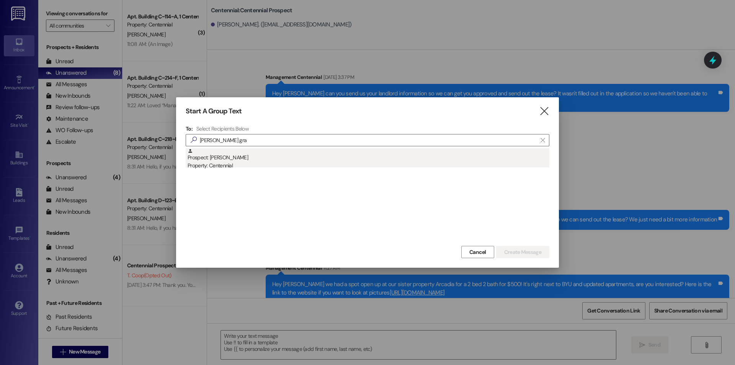
click at [323, 167] on div "Property: Centennial" at bounding box center [368, 165] width 362 height 8
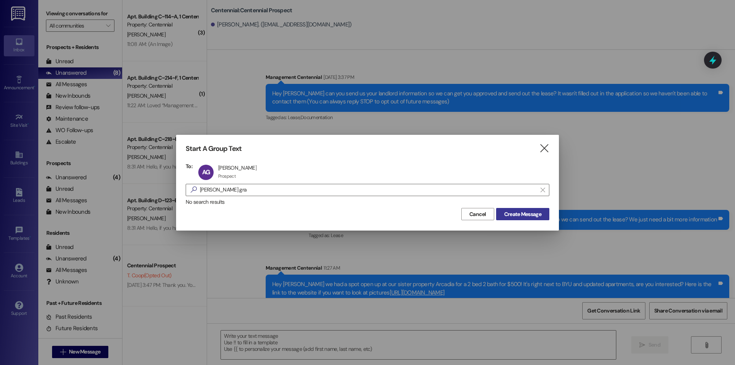
click at [516, 218] on button "Create Message" at bounding box center [522, 214] width 53 height 12
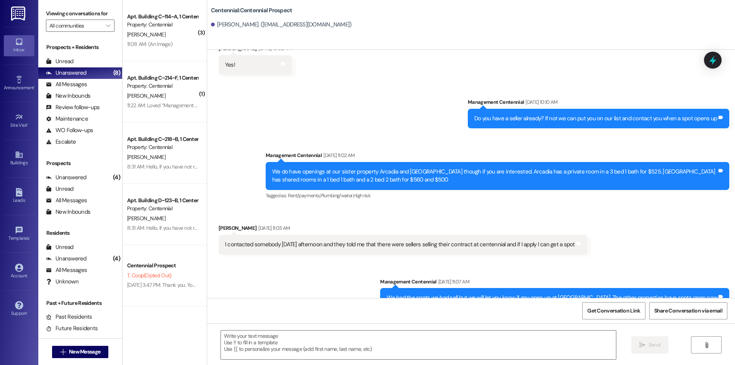
scroll to position [98, 0]
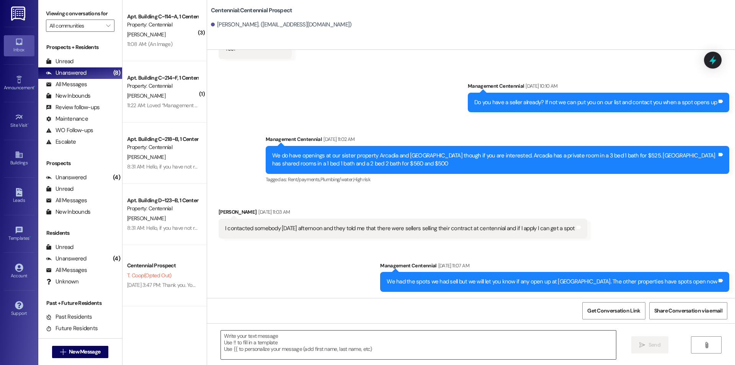
click at [368, 340] on textarea at bounding box center [418, 344] width 395 height 29
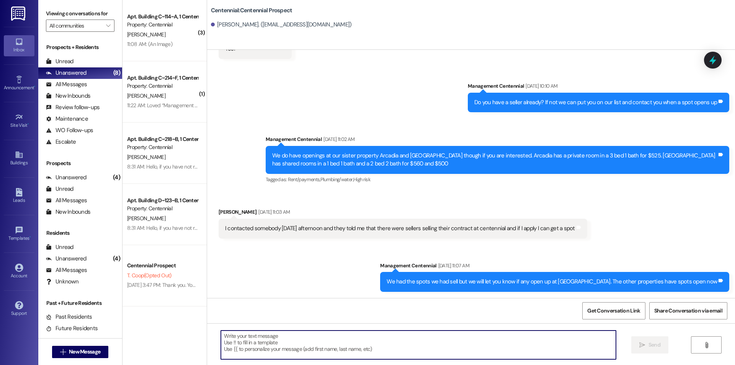
paste textarea "Hey {{first_name}} we had a spot open up at our sister property Arcadia for a 2…"
type textarea "Hey {{first_name}} we had a spot open up at our sister property Arcadia for a 2…"
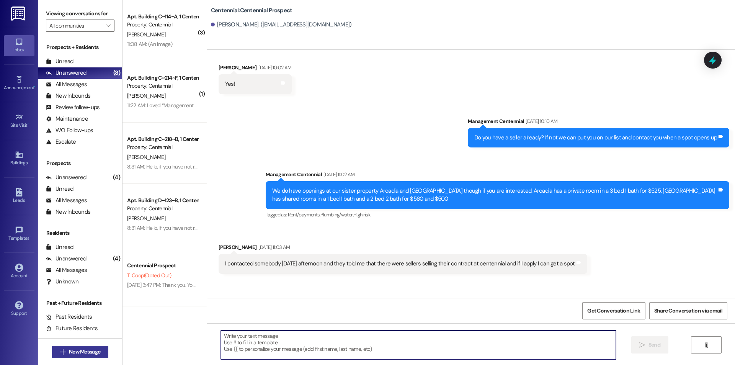
scroll to position [44, 0]
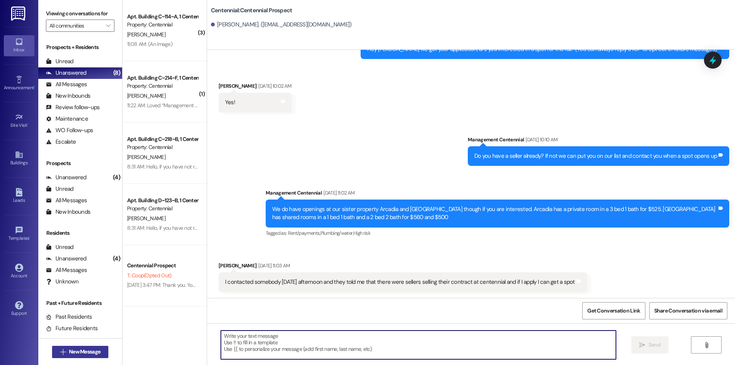
click at [75, 352] on span "New Message" at bounding box center [84, 351] width 31 height 8
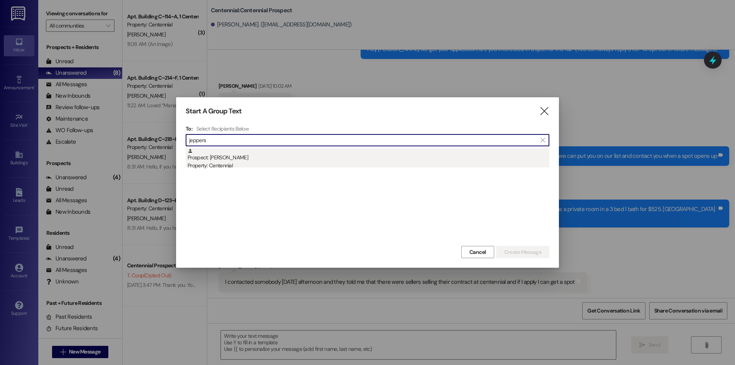
type input "jeppers"
click at [233, 158] on div "Prospect: [PERSON_NAME] Property: Centennial" at bounding box center [368, 159] width 362 height 22
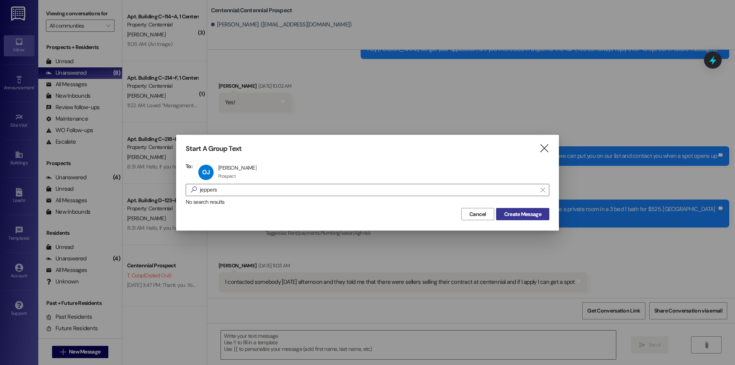
click at [535, 216] on span "Create Message" at bounding box center [522, 214] width 37 height 8
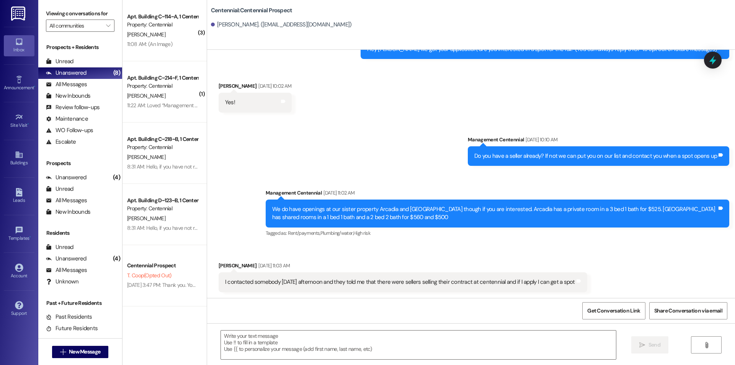
scroll to position [0, 0]
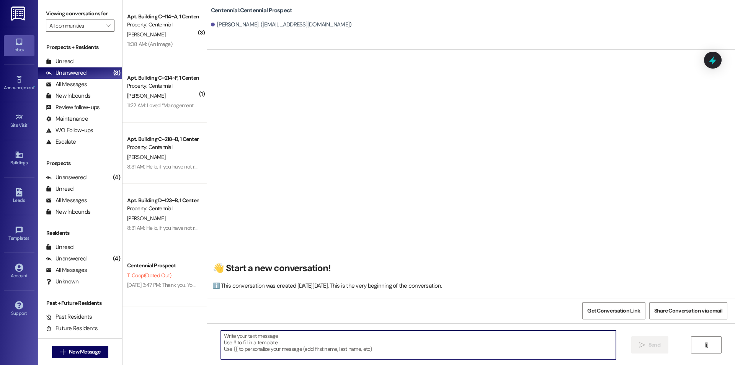
click at [418, 345] on textarea at bounding box center [418, 344] width 395 height 29
paste textarea "Hey {{first_name}} we had a spot open up at our sister property Arcadia for a 2…"
type textarea "Hey {{first_name}} we had a spot open up at our sister property Arcadia for a 2…"
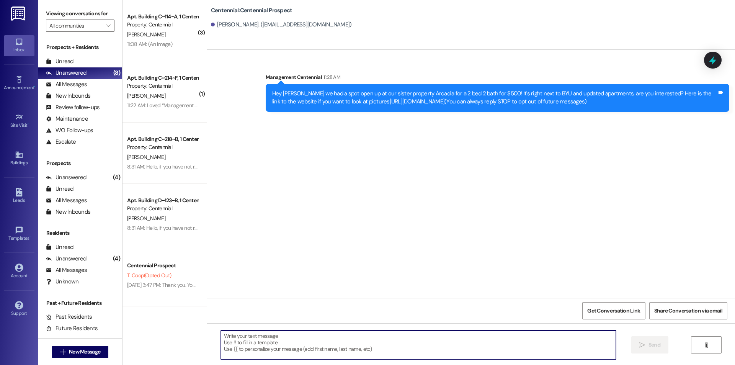
scroll to position [0, 0]
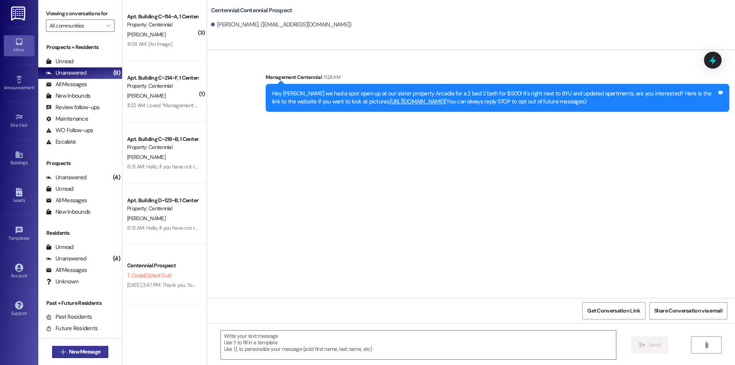
click at [100, 352] on button " New Message" at bounding box center [80, 351] width 57 height 12
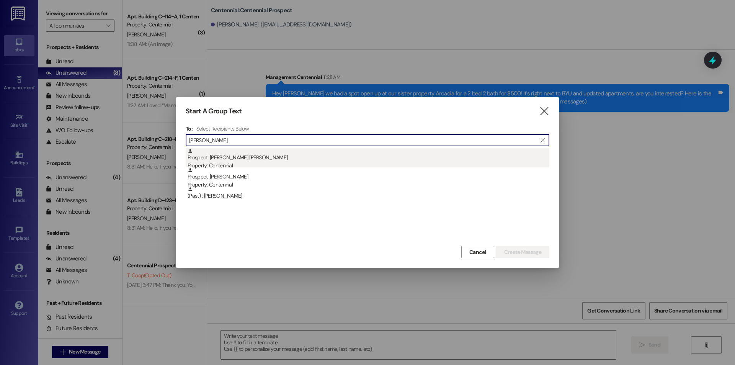
type input "[PERSON_NAME]"
click at [232, 154] on div "Prospect: Deveraux Brown Property: Centennial" at bounding box center [368, 159] width 362 height 22
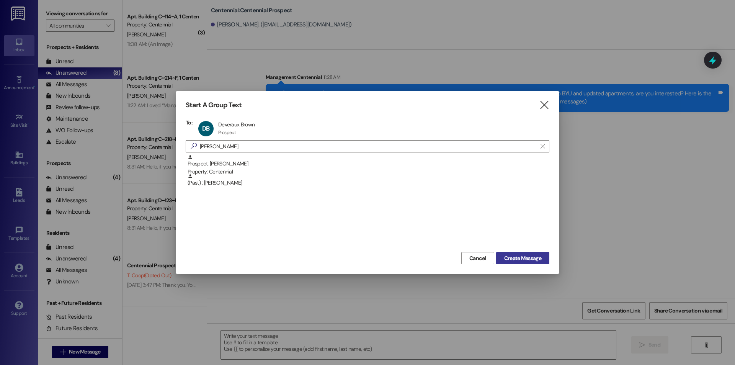
click at [528, 257] on span "Create Message" at bounding box center [522, 258] width 37 height 8
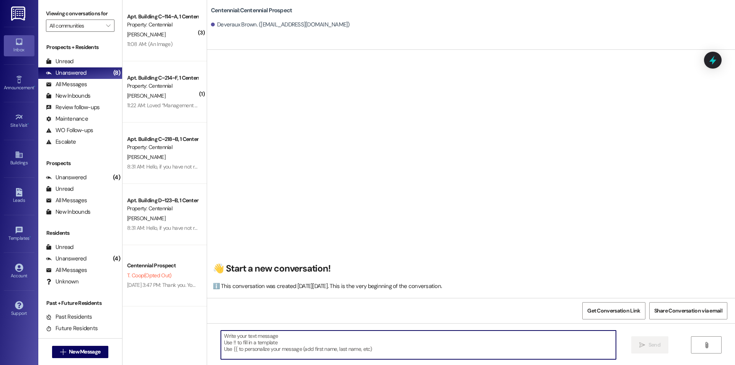
click at [365, 340] on textarea at bounding box center [418, 344] width 395 height 29
paste textarea "Hey {{first_name}} we had a spot open up at our sister property Arcadia for a 2…"
type textarea "Hey {{first_name}} we had a spot open up at our sister property Arcadia for a 2…"
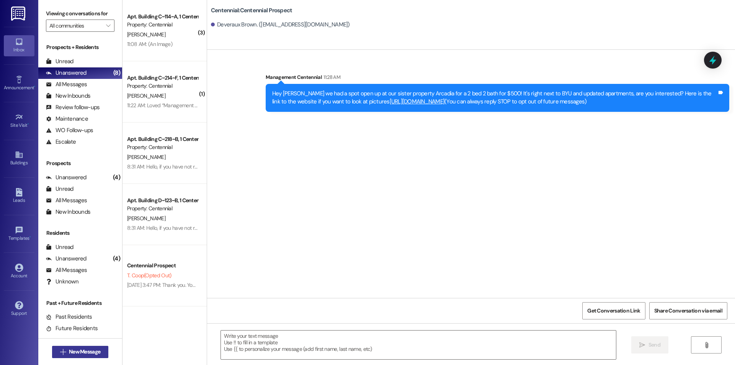
click at [100, 350] on button " New Message" at bounding box center [80, 351] width 57 height 12
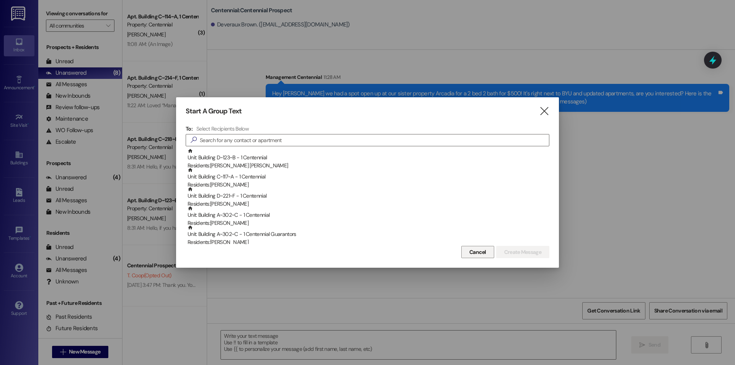
click at [486, 254] on span "Cancel" at bounding box center [478, 252] width 20 height 8
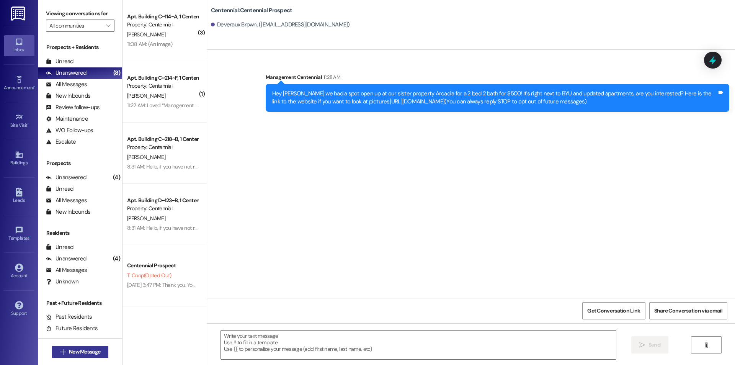
click at [86, 350] on span "New Message" at bounding box center [84, 351] width 31 height 8
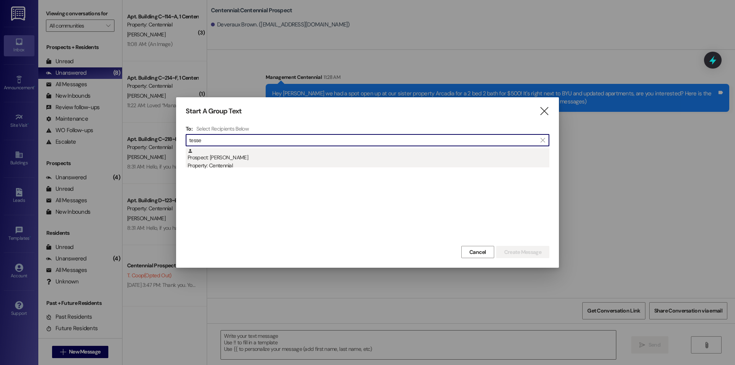
type input "tesse"
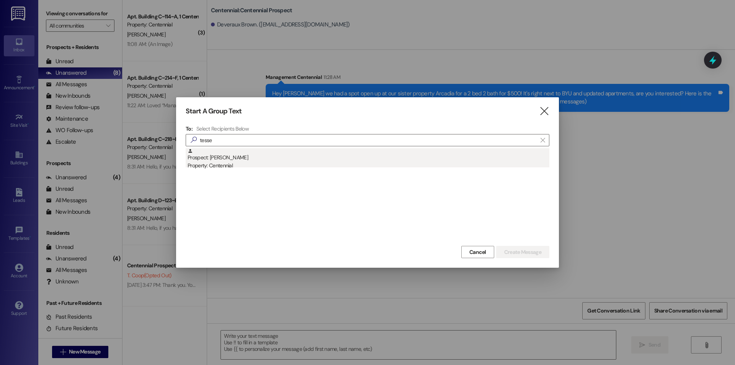
click at [212, 154] on div "Prospect: [PERSON_NAME] Property: Centennial" at bounding box center [368, 159] width 362 height 22
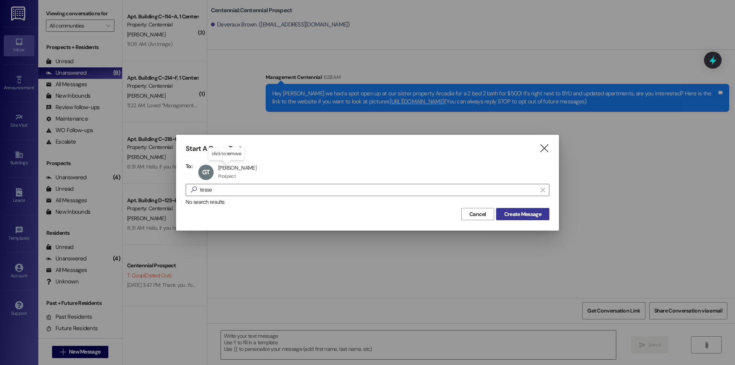
click at [517, 212] on span "Create Message" at bounding box center [522, 214] width 37 height 8
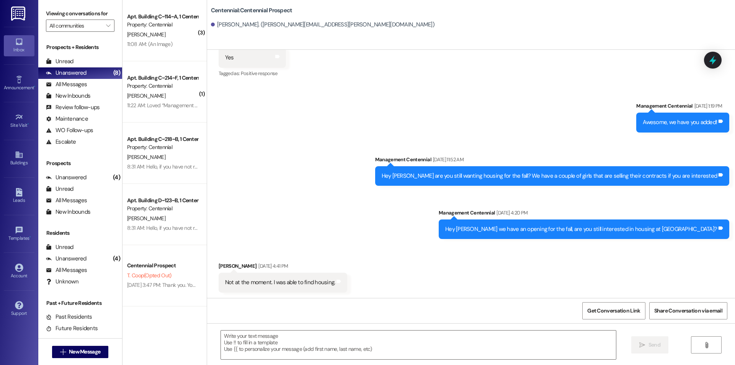
scroll to position [162, 0]
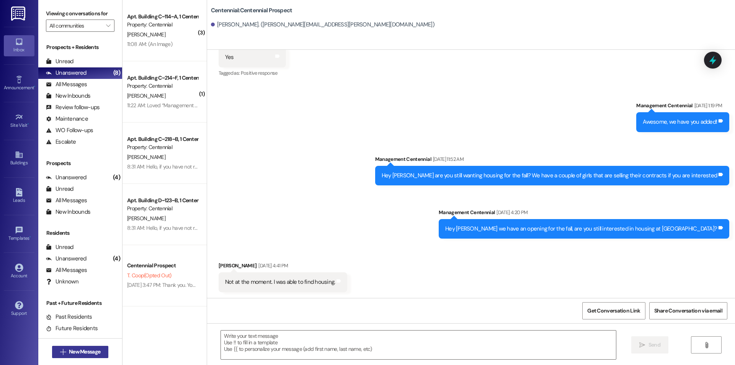
click at [81, 348] on span "New Message" at bounding box center [84, 351] width 31 height 8
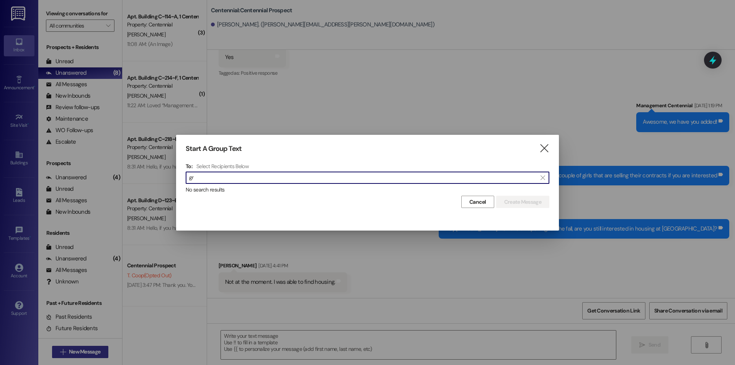
type input "g"
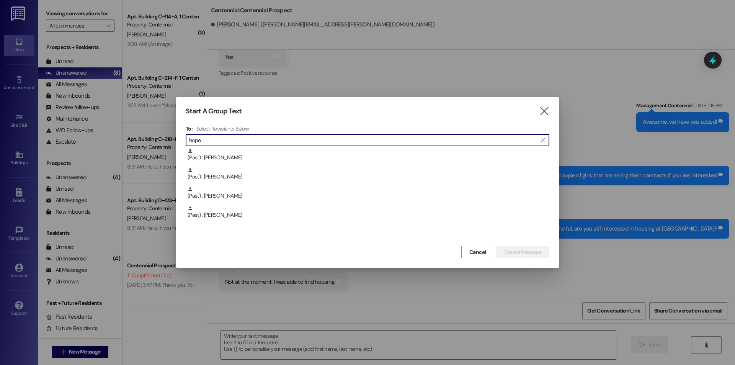
type input "hope"
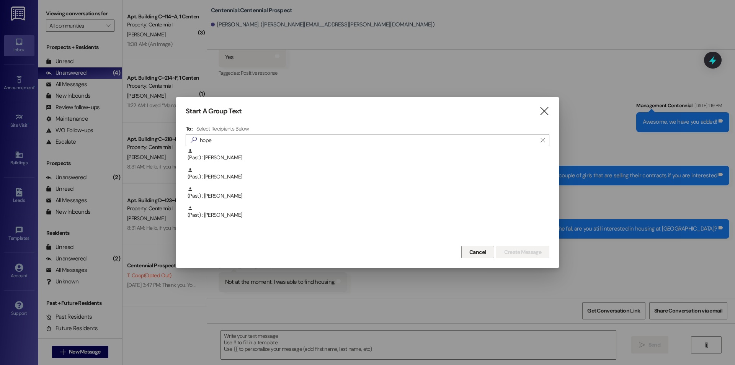
click at [465, 253] on button "Cancel" at bounding box center [477, 252] width 33 height 12
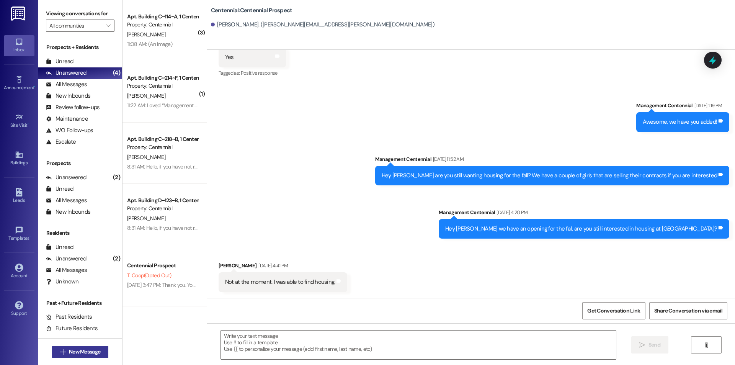
click at [80, 348] on span "New Message" at bounding box center [84, 351] width 31 height 8
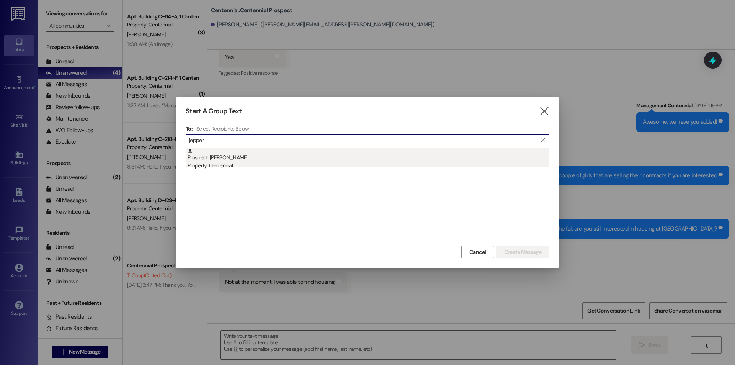
type input "jepper"
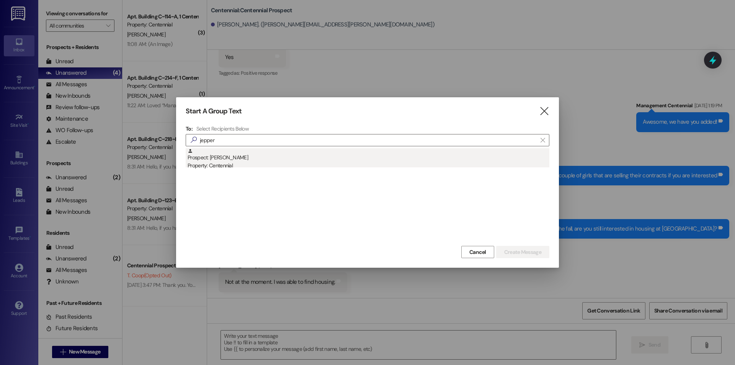
click at [265, 153] on div "Prospect: [PERSON_NAME] Property: Centennial" at bounding box center [368, 159] width 362 height 22
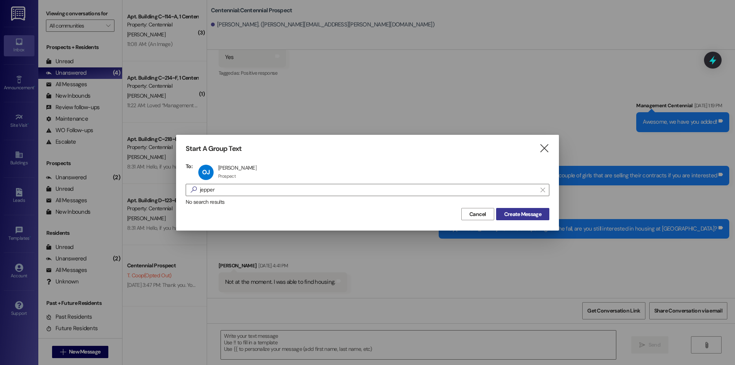
click at [520, 217] on span "Create Message" at bounding box center [522, 214] width 37 height 8
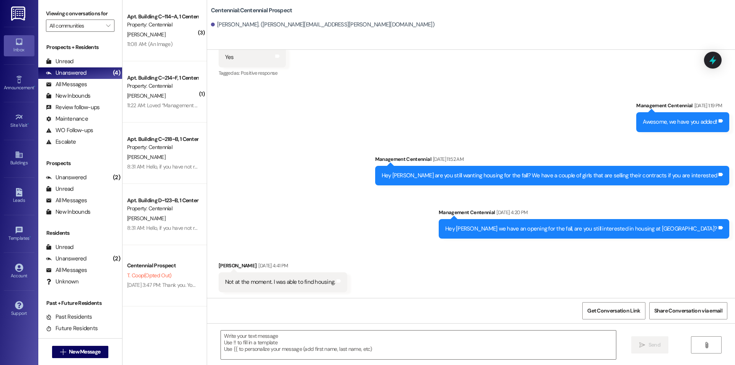
scroll to position [0, 0]
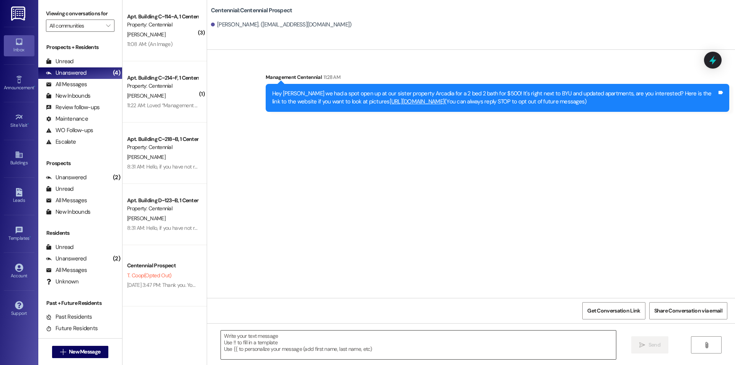
click at [448, 347] on textarea at bounding box center [418, 344] width 395 height 29
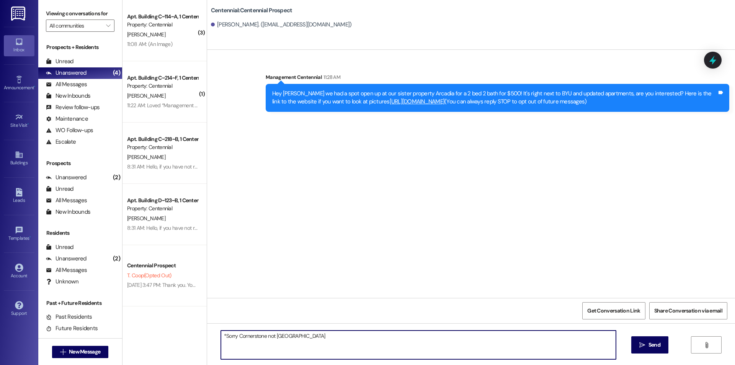
type textarea "*Sorry Cornerstone not [GEOGRAPHIC_DATA]!"
click at [429, 342] on textarea "*Sorry Cornerstone not [GEOGRAPHIC_DATA]!" at bounding box center [418, 344] width 395 height 29
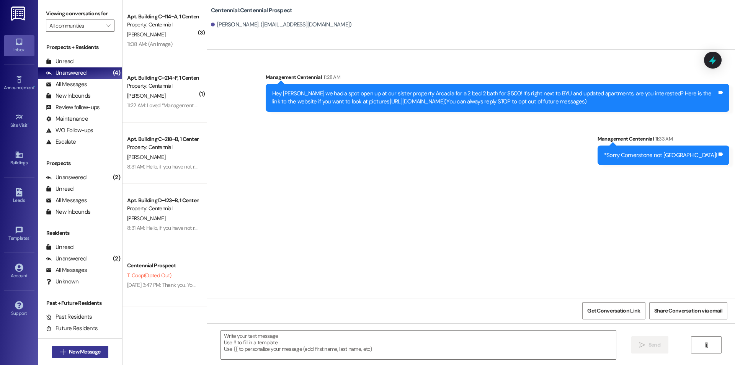
click at [73, 349] on span "New Message" at bounding box center [84, 351] width 31 height 8
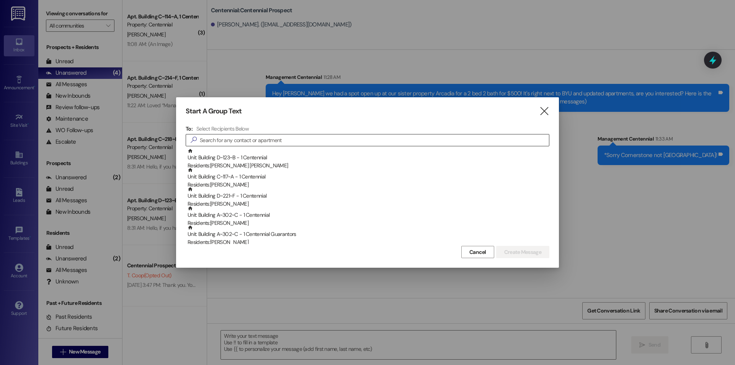
click at [303, 141] on input at bounding box center [374, 140] width 349 height 11
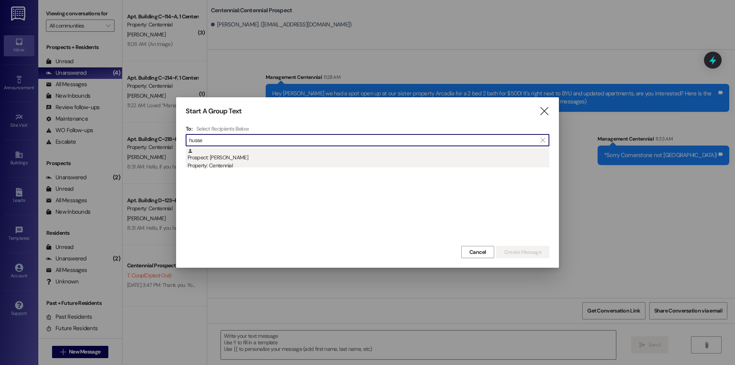
type input "husse"
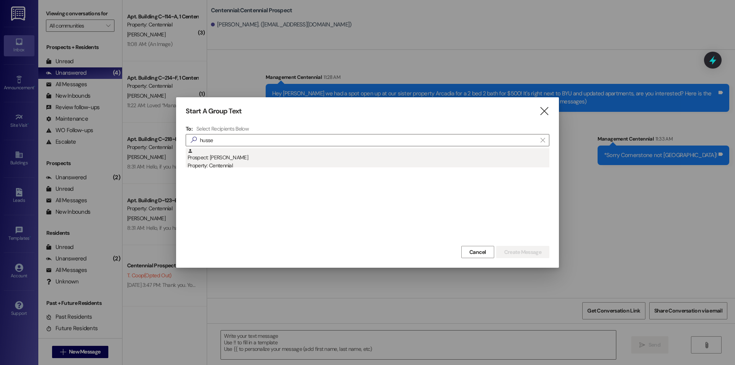
click at [305, 161] on div "Prospect: [PERSON_NAME] Property: Centennial" at bounding box center [368, 159] width 362 height 22
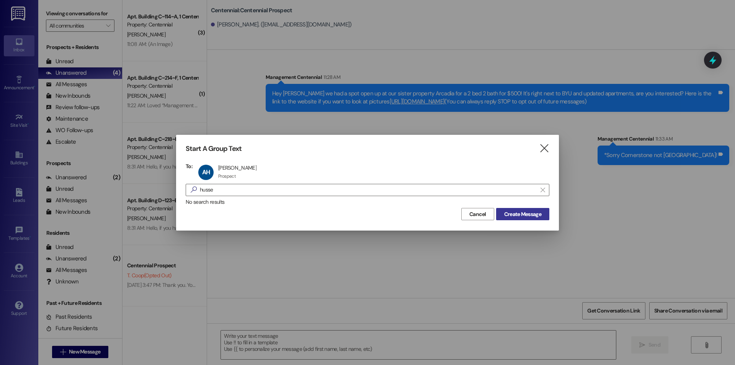
click at [511, 210] on span "Create Message" at bounding box center [522, 214] width 37 height 8
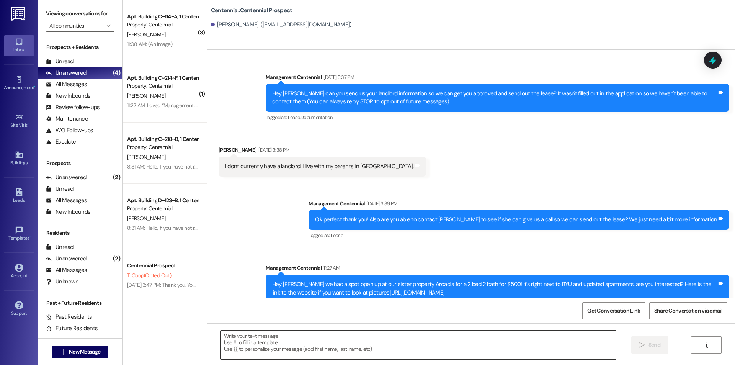
click at [469, 355] on textarea at bounding box center [418, 344] width 395 height 29
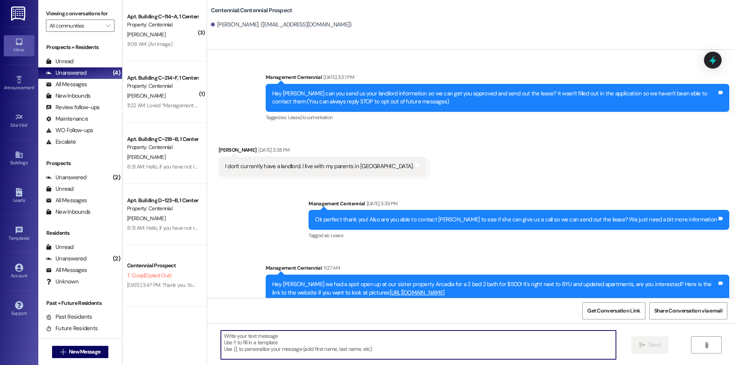
paste textarea "Hey {{first_name}} we had a spot open up at our sister property Arcadia for a 2…"
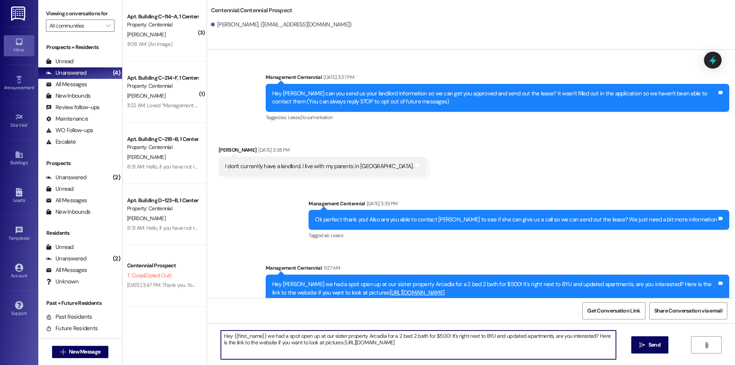
click at [446, 344] on textarea "Hey {{first_name}} we had a spot open up at our sister property Arcadia for a 2…" at bounding box center [418, 344] width 395 height 29
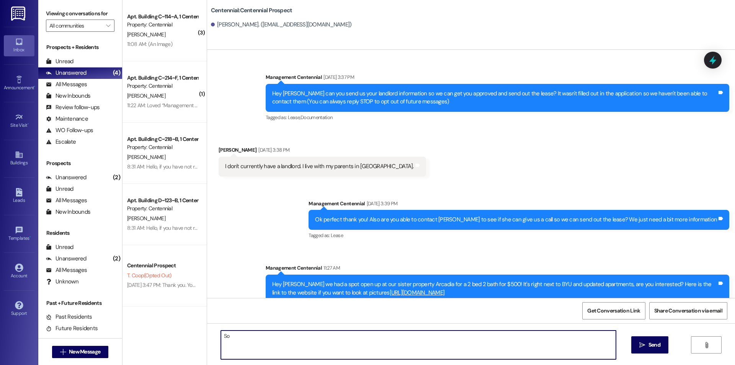
type textarea "S"
type textarea "*Sorry Cornerstone not [GEOGRAPHIC_DATA]"
click at [446, 344] on textarea "*Sorry Cornerstone not [GEOGRAPHIC_DATA]" at bounding box center [418, 344] width 395 height 29
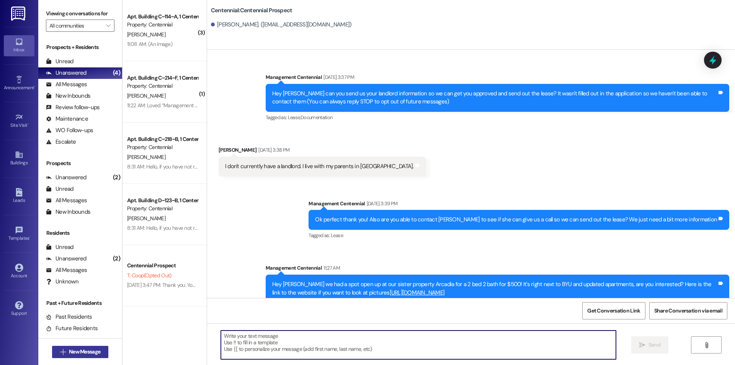
click at [93, 348] on span "New Message" at bounding box center [84, 351] width 31 height 8
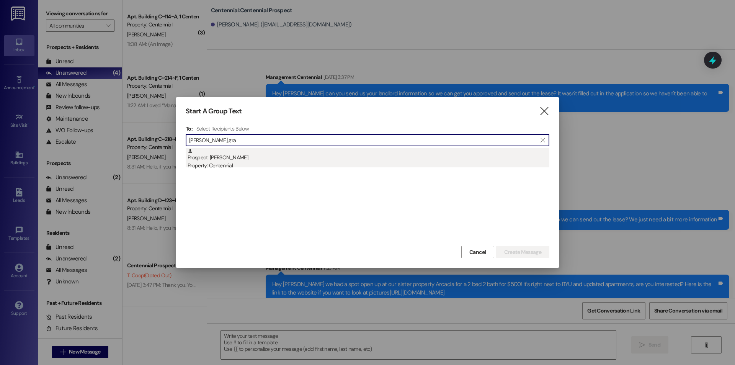
type input "[PERSON_NAME] gra"
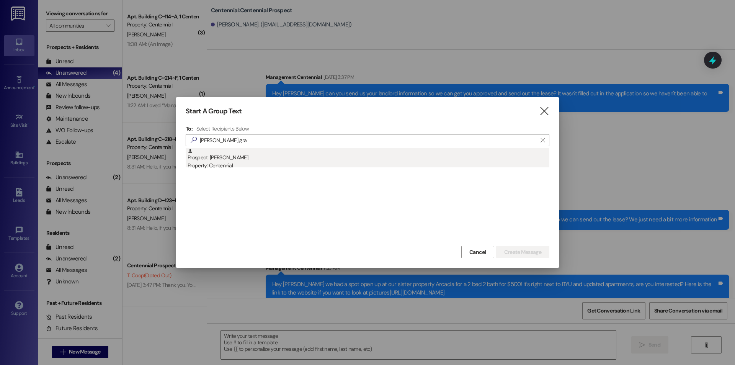
click at [261, 154] on div "Prospect: [PERSON_NAME] Property: Centennial" at bounding box center [368, 159] width 362 height 22
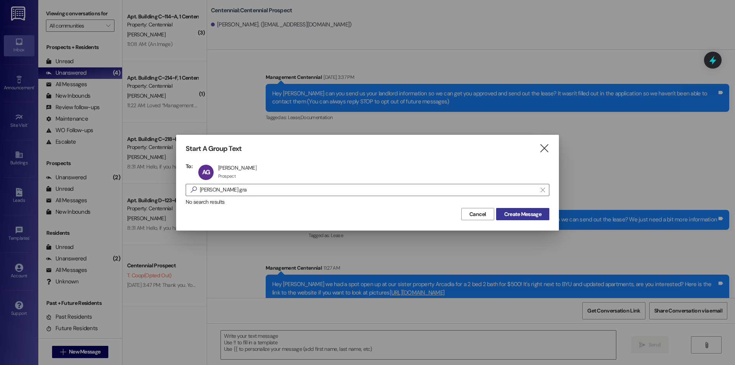
click at [506, 210] on span "Create Message" at bounding box center [522, 214] width 37 height 8
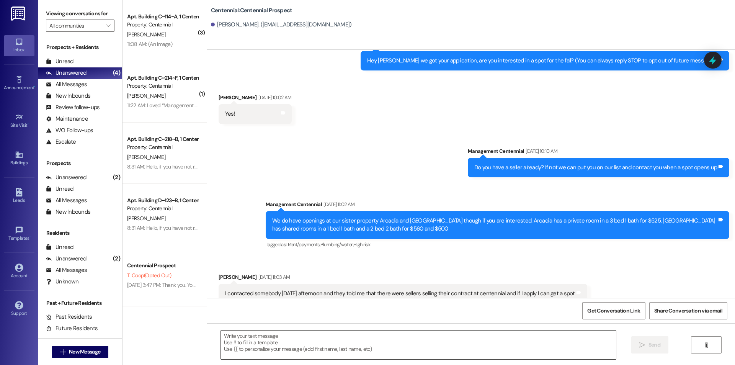
scroll to position [44, 0]
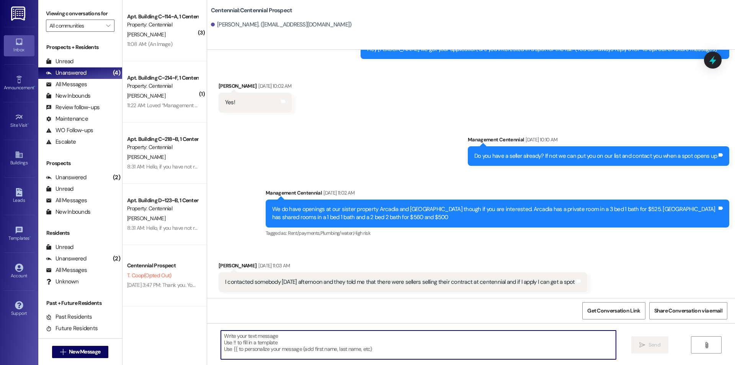
click at [394, 341] on textarea at bounding box center [418, 344] width 395 height 29
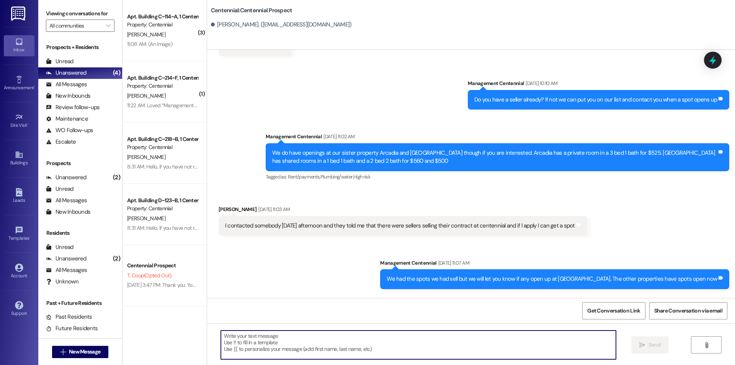
scroll to position [171, 0]
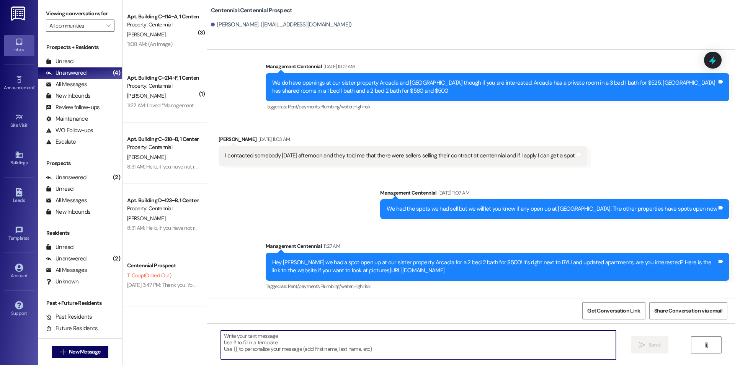
paste textarea "*Sorry Cornerstone not [GEOGRAPHIC_DATA]"
type textarea "*Sorry Cornerstone not [GEOGRAPHIC_DATA]"
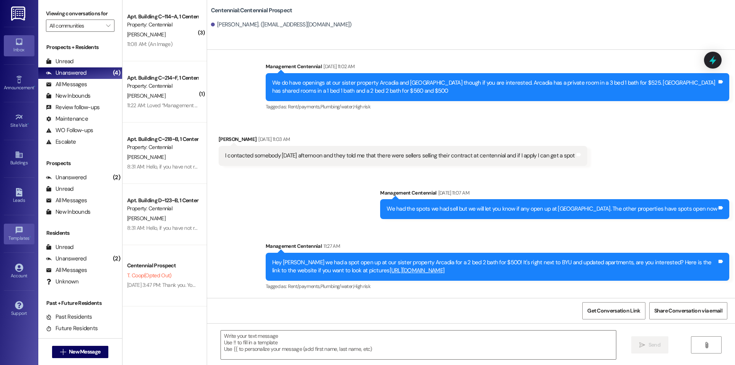
scroll to position [44, 0]
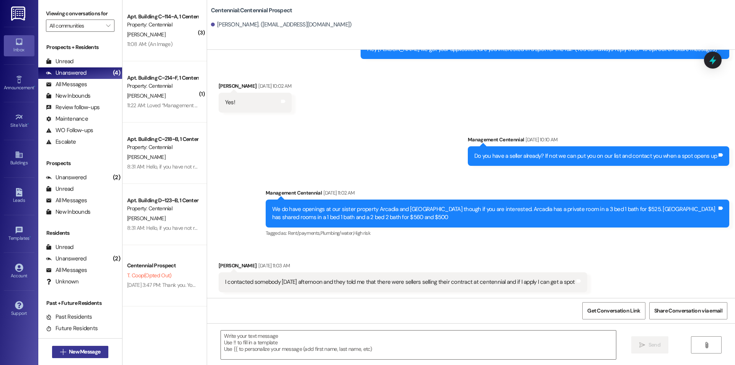
click at [82, 351] on span "New Message" at bounding box center [84, 351] width 31 height 8
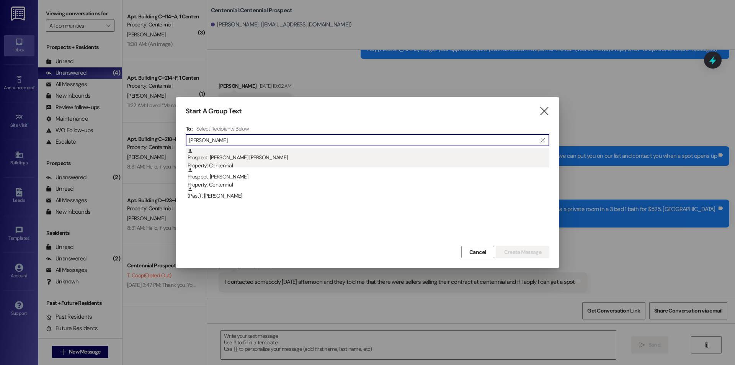
type input "[PERSON_NAME]"
click at [238, 158] on div "Prospect: Deveraux Brown Property: Centennial" at bounding box center [368, 159] width 362 height 22
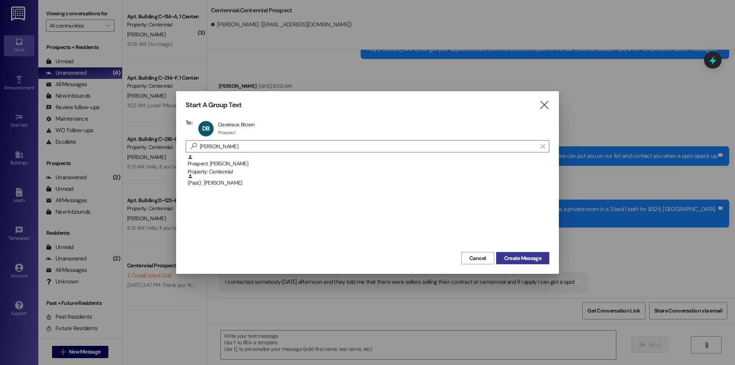
click at [510, 255] on span "Create Message" at bounding box center [522, 258] width 37 height 8
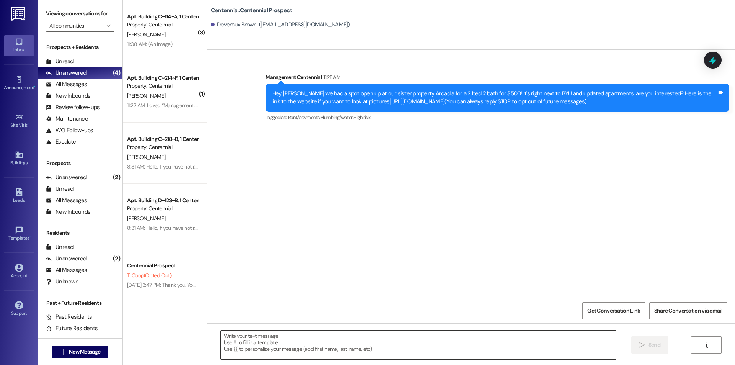
scroll to position [0, 0]
click at [411, 348] on textarea at bounding box center [418, 344] width 395 height 29
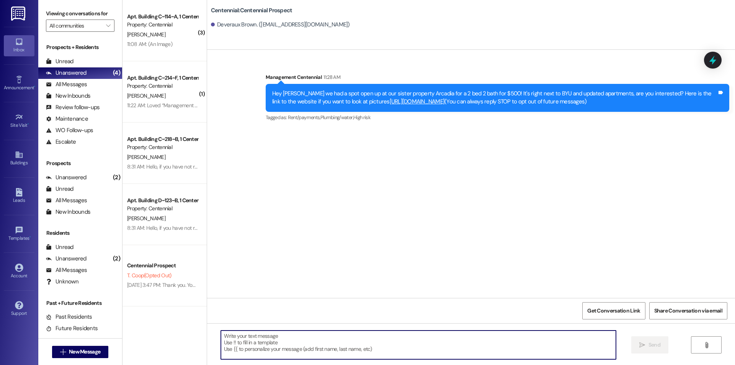
paste textarea "*Sorry Cornerstone not [GEOGRAPHIC_DATA]"
type textarea "*Sorry Cornerstone not [GEOGRAPHIC_DATA]"
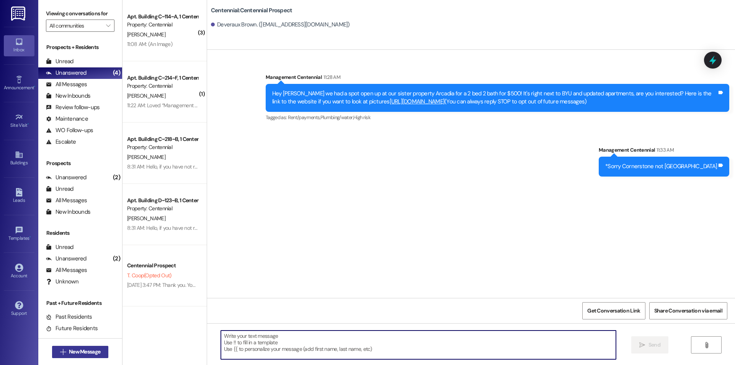
click at [103, 350] on button " New Message" at bounding box center [80, 351] width 57 height 12
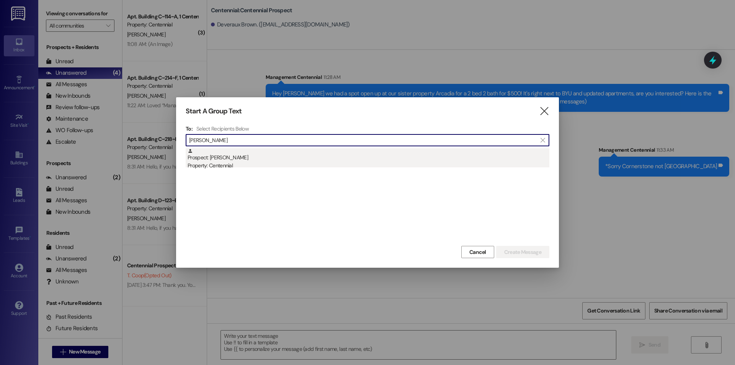
type input "[PERSON_NAME]"
click at [231, 154] on div "Prospect: [PERSON_NAME] Property: Centennial" at bounding box center [368, 159] width 362 height 22
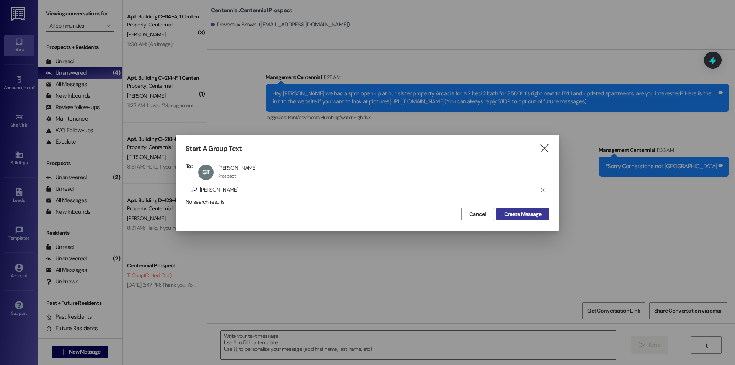
click at [510, 215] on span "Create Message" at bounding box center [522, 214] width 37 height 8
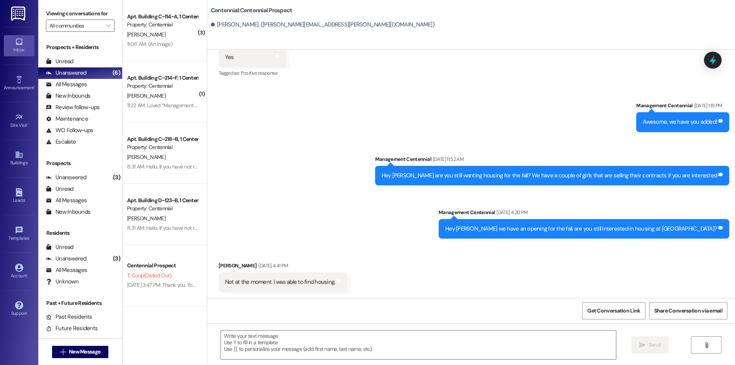
scroll to position [216, 0]
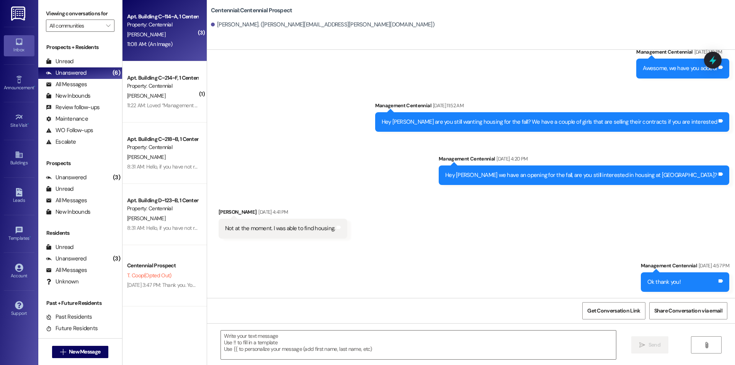
click at [175, 44] on div "11:08 AM: (An Image) 11:08 AM: (An Image)" at bounding box center [162, 44] width 72 height 10
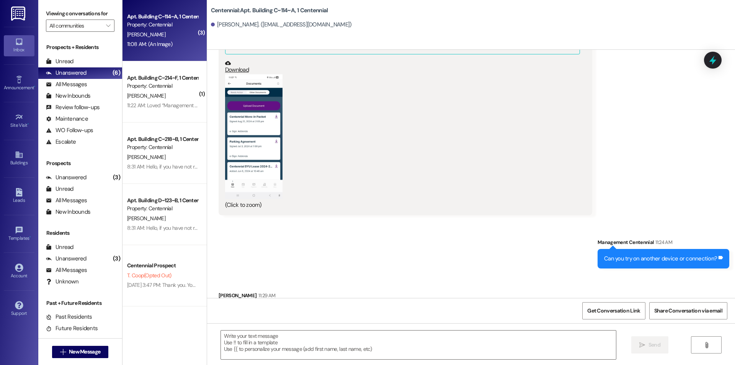
scroll to position [8690, 0]
drag, startPoint x: 260, startPoint y: 345, endPoint x: 278, endPoint y: 317, distance: 33.2
click at [260, 345] on textarea at bounding box center [418, 344] width 395 height 29
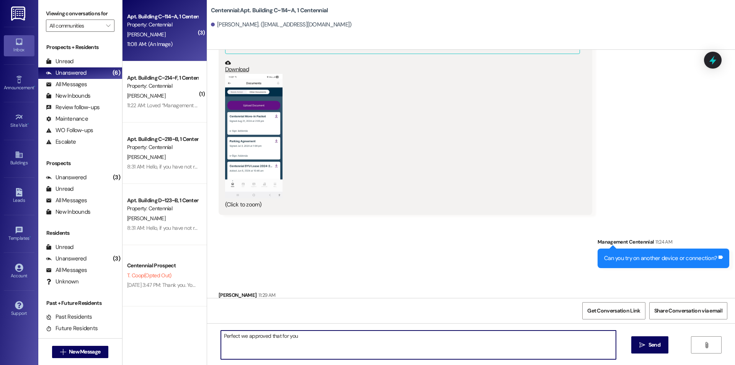
type textarea "Perfect we approved that for you!"
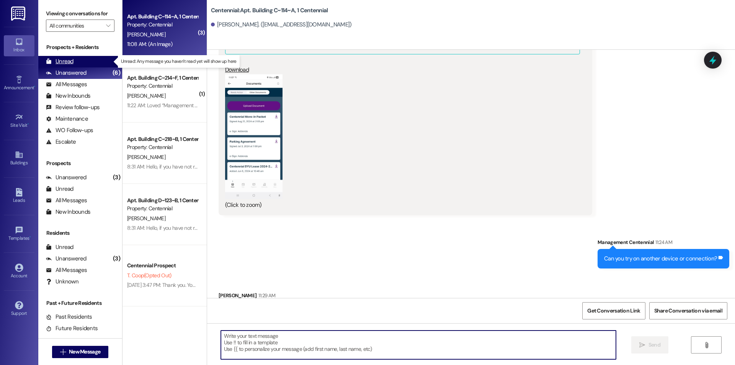
click at [88, 57] on div "Unread (0)" at bounding box center [80, 61] width 84 height 11
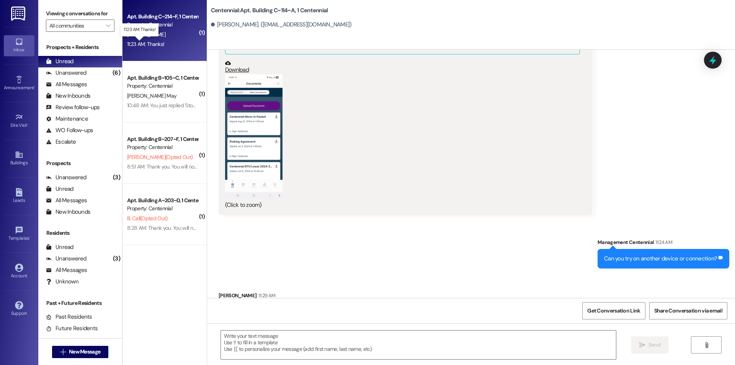
click at [139, 43] on div "11:23 AM: Thanks! 11:23 AM: Thanks!" at bounding box center [145, 44] width 37 height 7
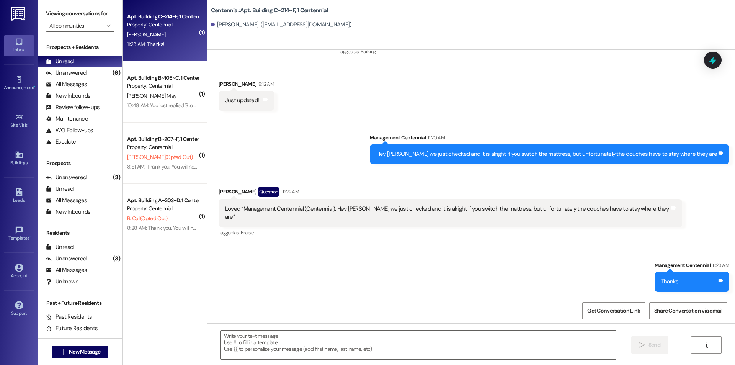
scroll to position [7573, 0]
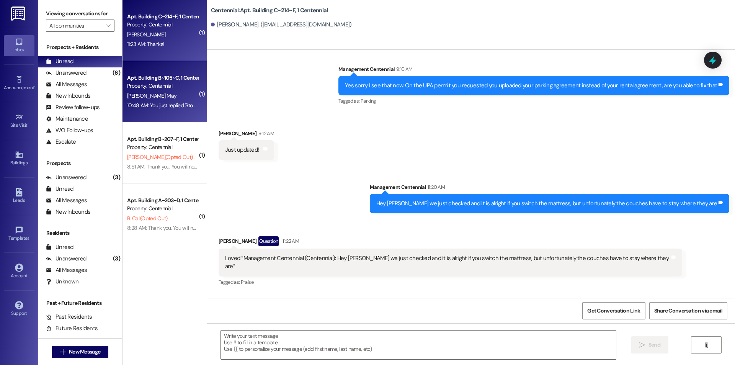
click at [153, 97] on div "[PERSON_NAME] May" at bounding box center [162, 96] width 72 height 10
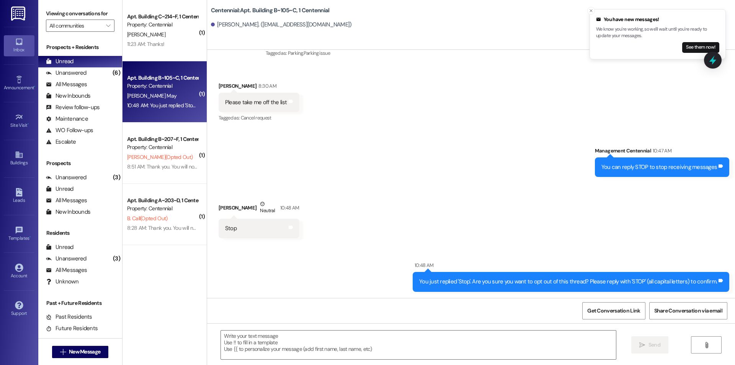
scroll to position [6793, 0]
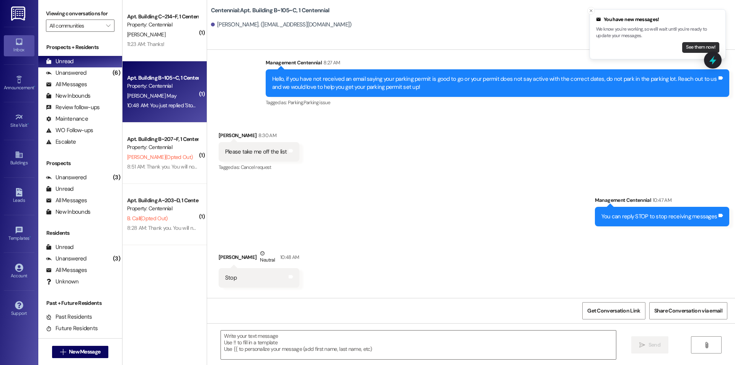
click at [692, 45] on button "See them now!" at bounding box center [700, 47] width 37 height 11
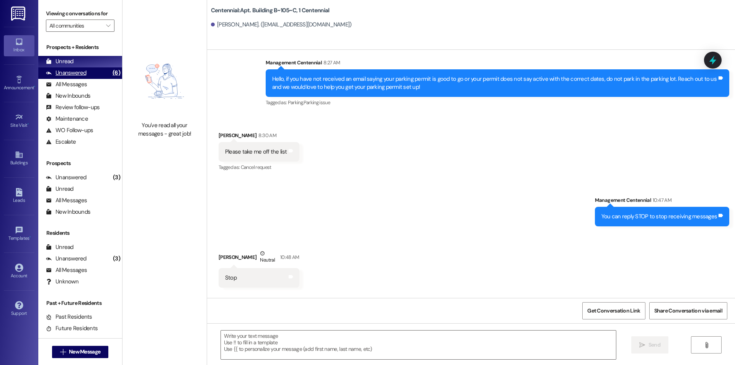
click at [91, 75] on div "Unanswered (6)" at bounding box center [80, 72] width 84 height 11
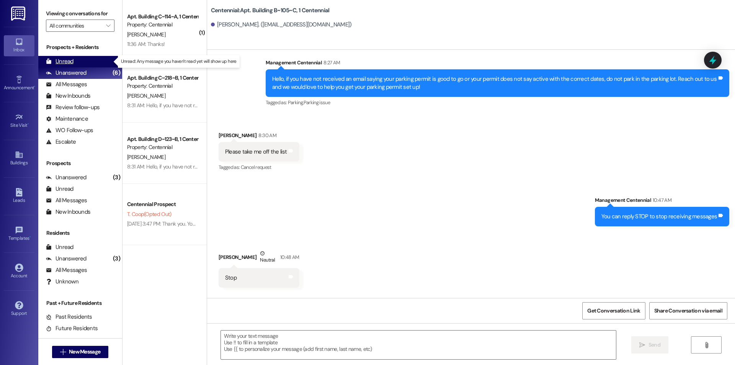
click at [93, 61] on div "Unread (0)" at bounding box center [80, 61] width 84 height 11
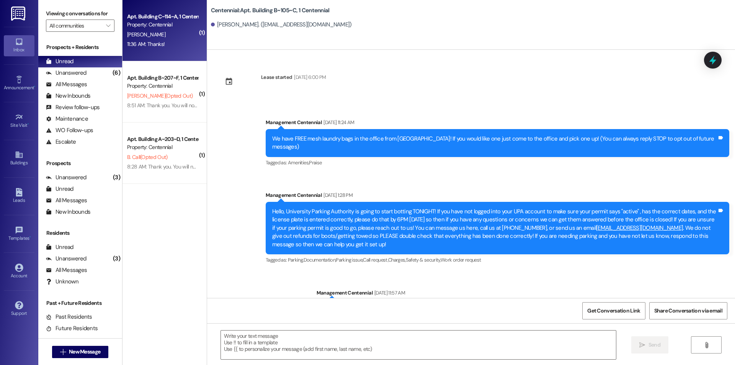
click at [169, 52] on div "Apt. Building C~114~A, 1 Centennial Property: Centennial [PERSON_NAME] 11:36 AM…" at bounding box center [164, 30] width 84 height 61
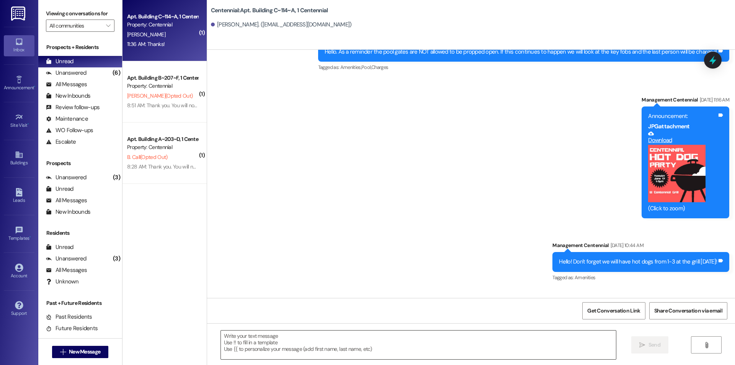
click at [433, 343] on textarea at bounding box center [418, 344] width 395 height 29
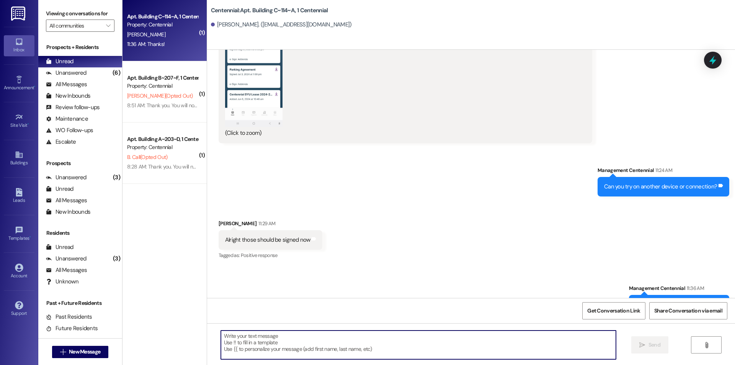
scroll to position [8808, 0]
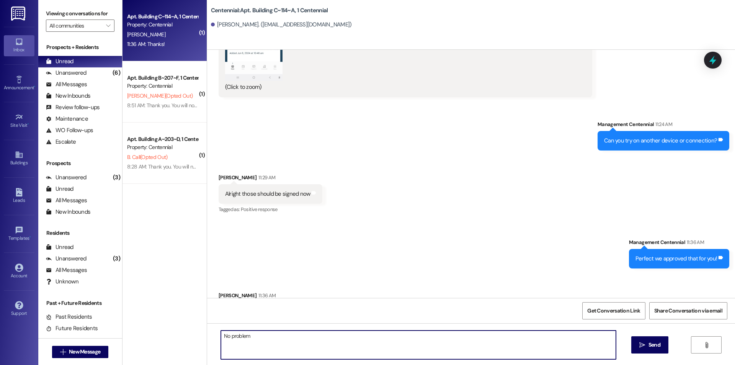
type textarea "No problem!"
